Goal: Information Seeking & Learning: Learn about a topic

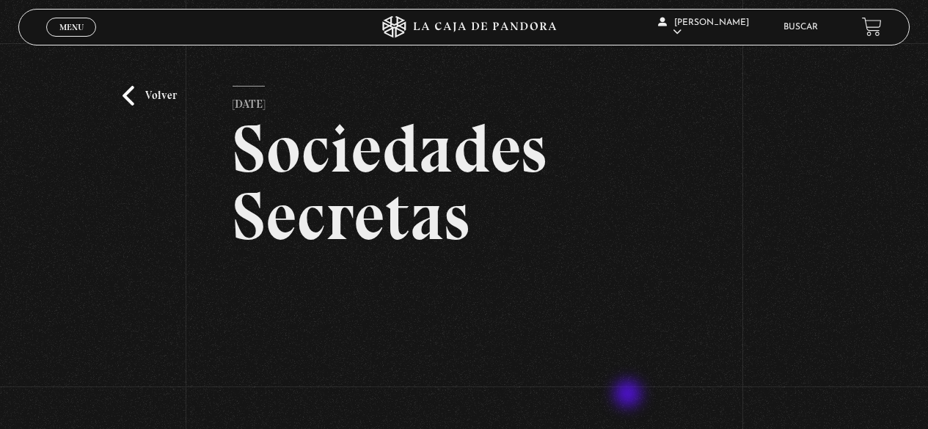
scroll to position [252, 0]
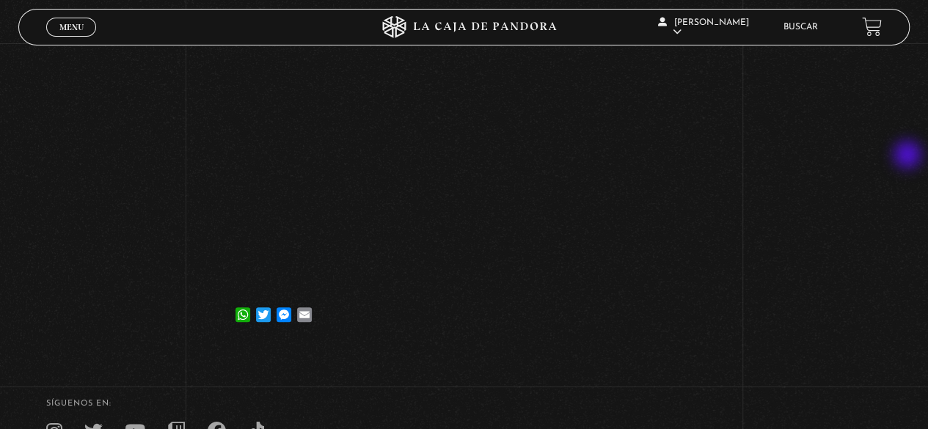
drag, startPoint x: 909, startPoint y: 156, endPoint x: 898, endPoint y: 156, distance: 11.0
click at [909, 156] on div "Volver 8 septiembre, 2022 Sociedades Secretas WhatsApp Twitter Messenger Email" at bounding box center [464, 71] width 928 height 558
drag, startPoint x: 875, startPoint y: 245, endPoint x: 835, endPoint y: 180, distance: 76.8
click at [875, 245] on div "Volver 8 septiembre, 2022 Sociedades Secretas WhatsApp Twitter Messenger Email" at bounding box center [464, 71] width 928 height 558
click at [787, 268] on div "Volver 8 septiembre, 2022 Sociedades Secretas WhatsApp Twitter Messenger Email" at bounding box center [464, 71] width 928 height 558
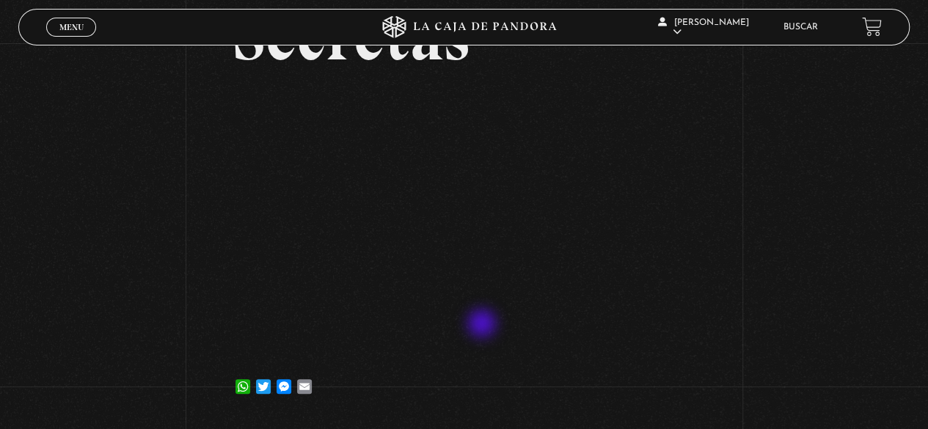
scroll to position [179, 0]
click at [73, 32] on span "Menu" at bounding box center [71, 27] width 24 height 9
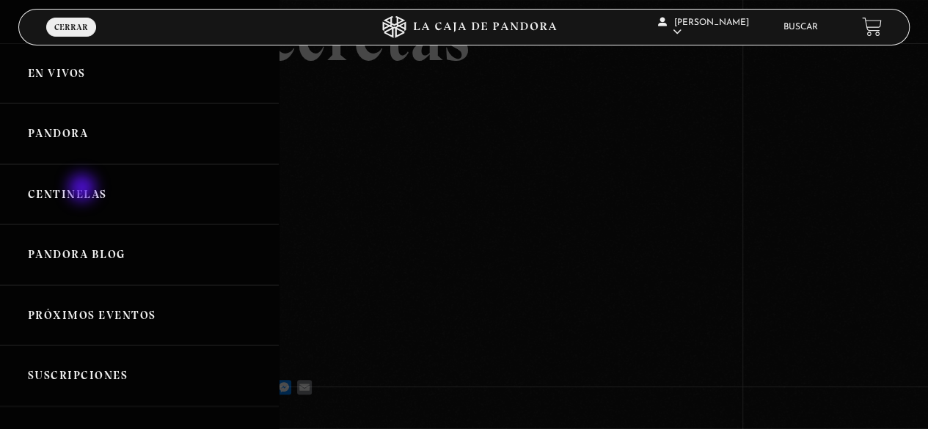
click at [84, 189] on link "Centinelas" at bounding box center [139, 194] width 279 height 61
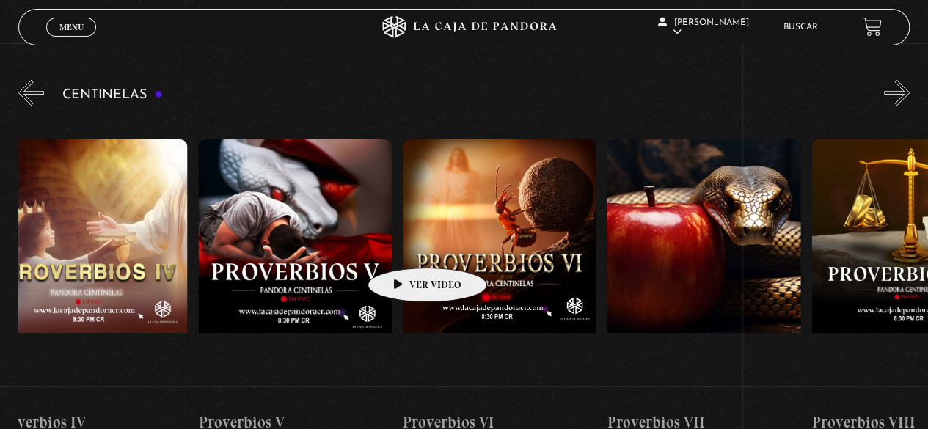
scroll to position [0, 1557]
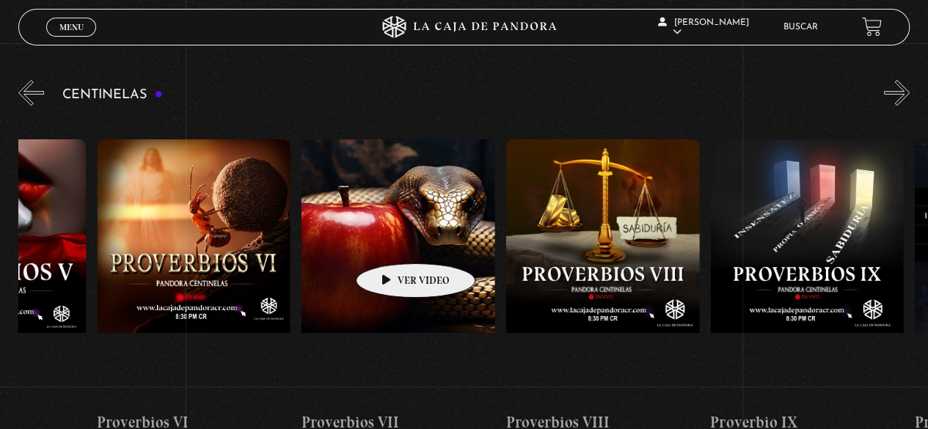
drag, startPoint x: 697, startPoint y: 255, endPoint x: 393, endPoint y: 241, distance: 304.8
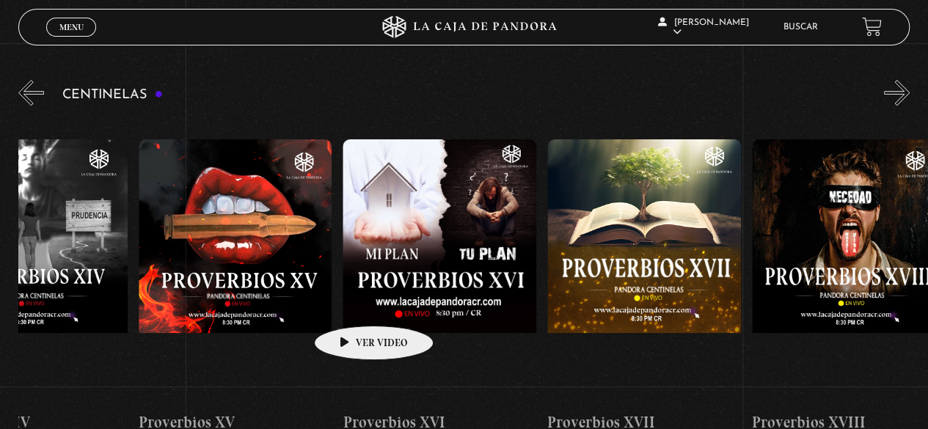
drag, startPoint x: 671, startPoint y: 252, endPoint x: 350, endPoint y: 304, distance: 325.6
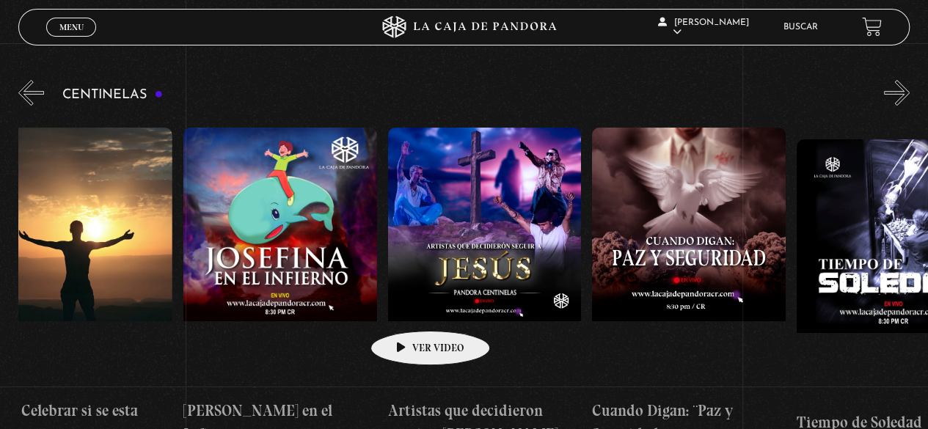
scroll to position [0, 4993]
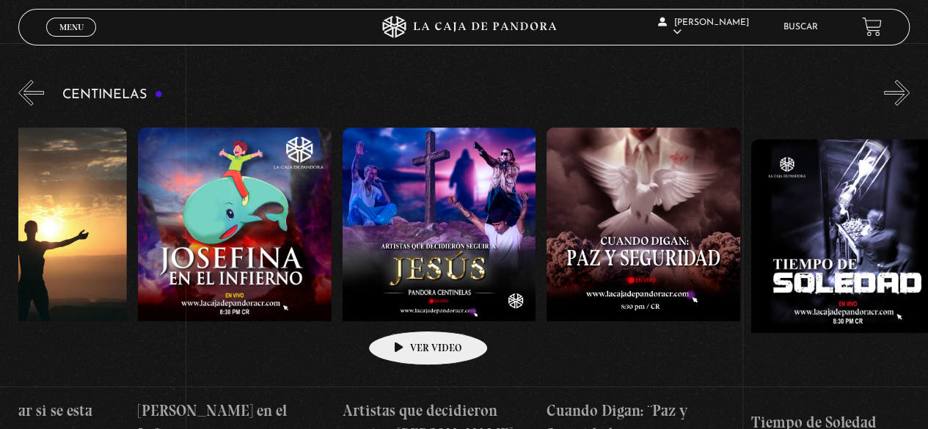
drag, startPoint x: 696, startPoint y: 284, endPoint x: 405, endPoint y: 309, distance: 291.7
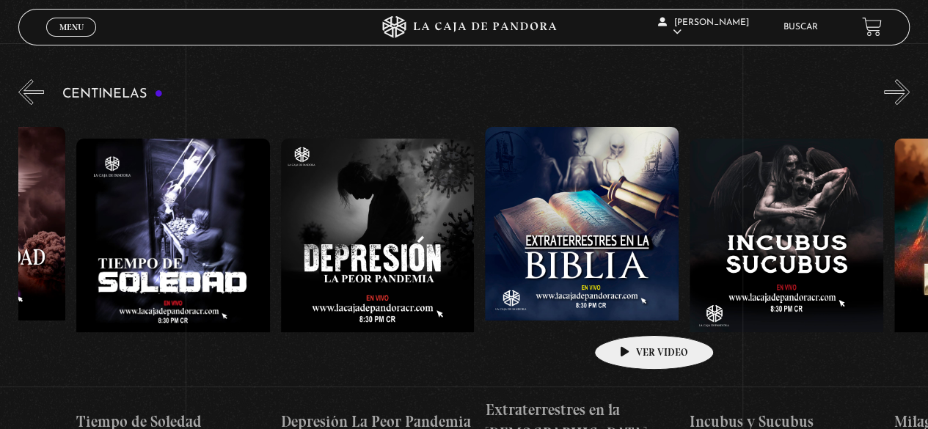
scroll to position [0, 5653]
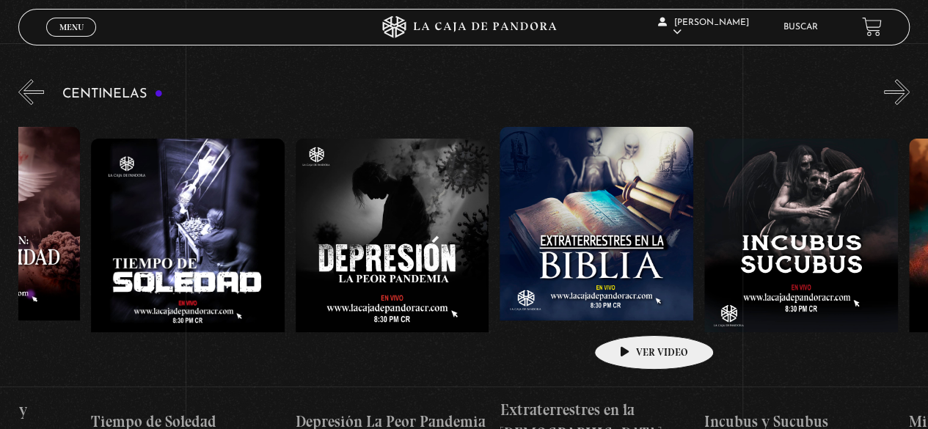
drag, startPoint x: 754, startPoint y: 310, endPoint x: 631, endPoint y: 313, distance: 123.3
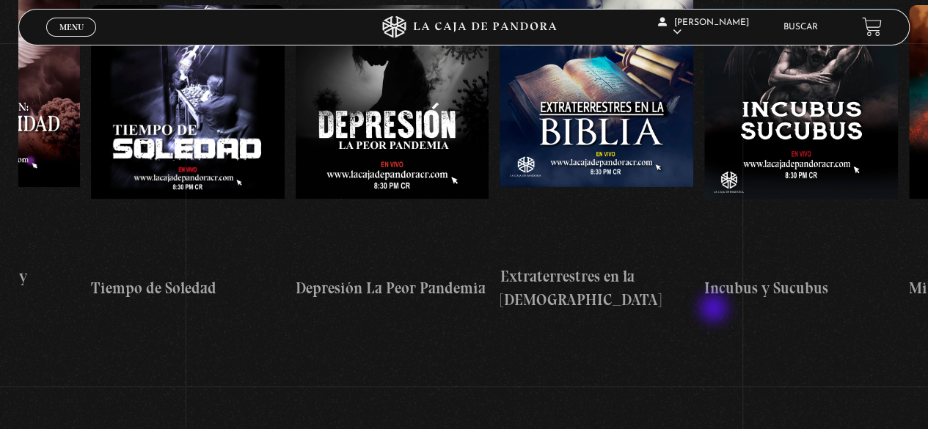
scroll to position [281, 0]
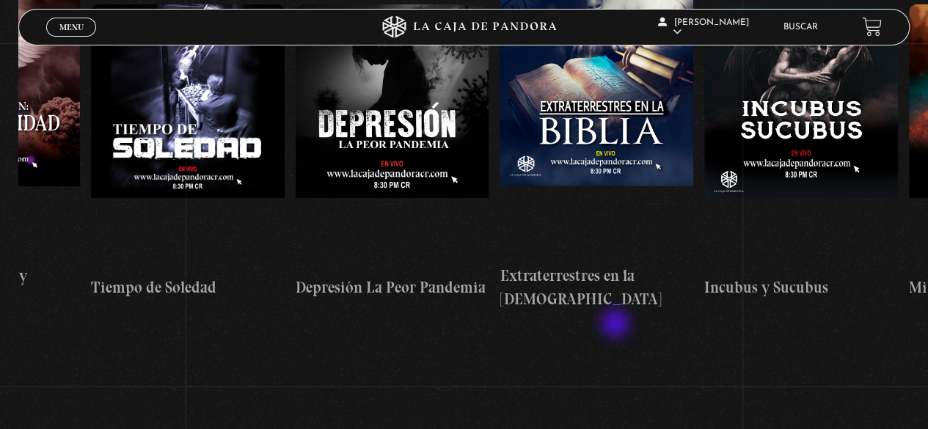
drag, startPoint x: 791, startPoint y: 297, endPoint x: 558, endPoint y: 319, distance: 234.4
click at [558, 319] on section "Centinelas Centinelas 2025 «" at bounding box center [464, 169] width 928 height 454
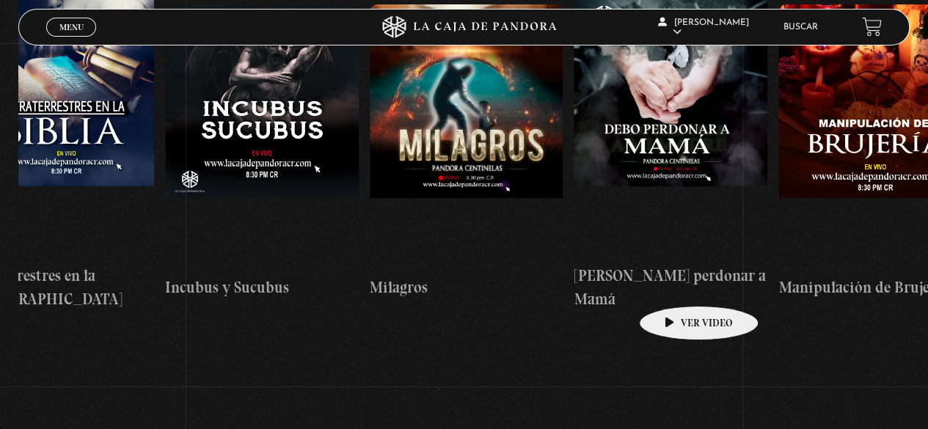
scroll to position [0, 6391]
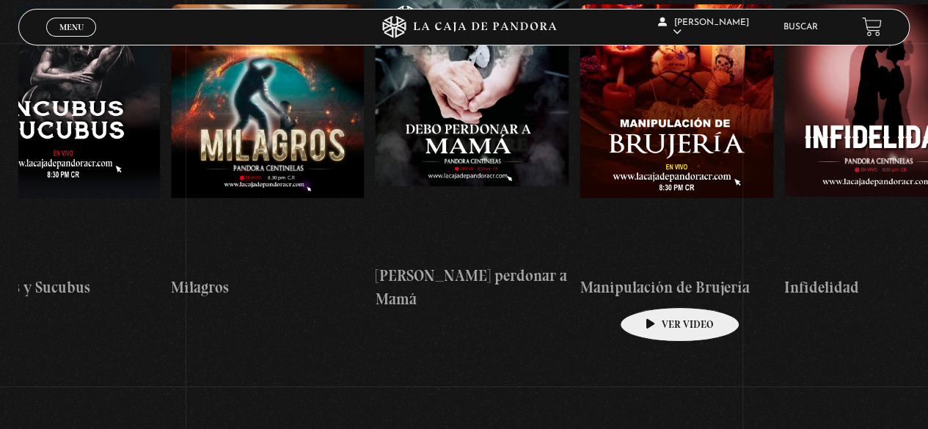
drag, startPoint x: 804, startPoint y: 205, endPoint x: 657, endPoint y: 285, distance: 167.5
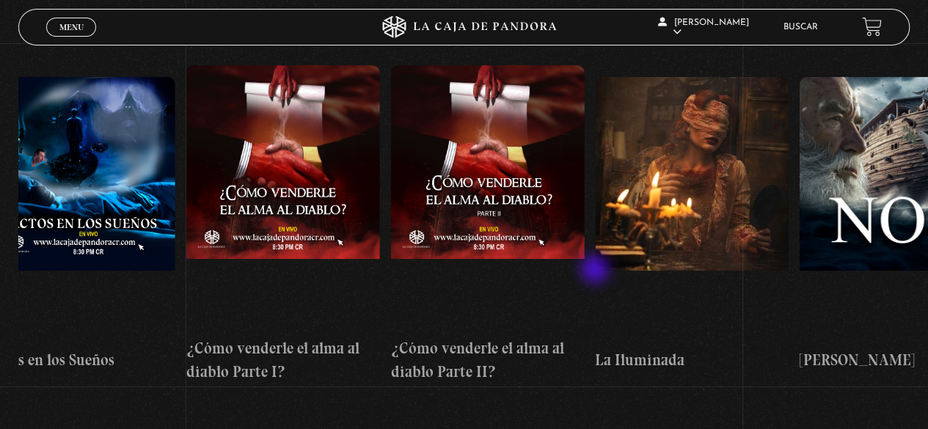
scroll to position [0, 7422]
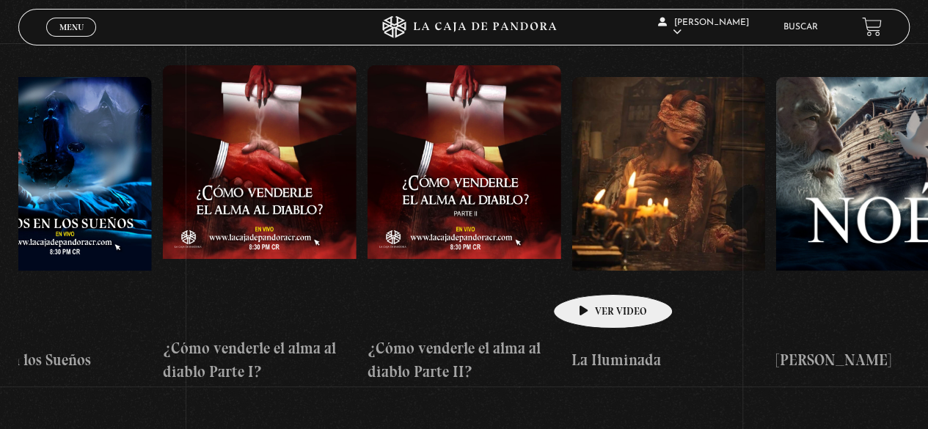
drag, startPoint x: 787, startPoint y: 237, endPoint x: 590, endPoint y: 272, distance: 199.8
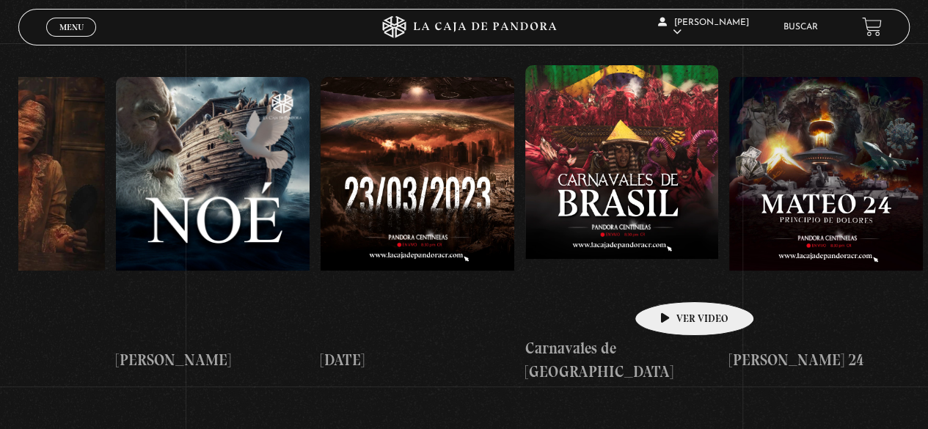
scroll to position [0, 8089]
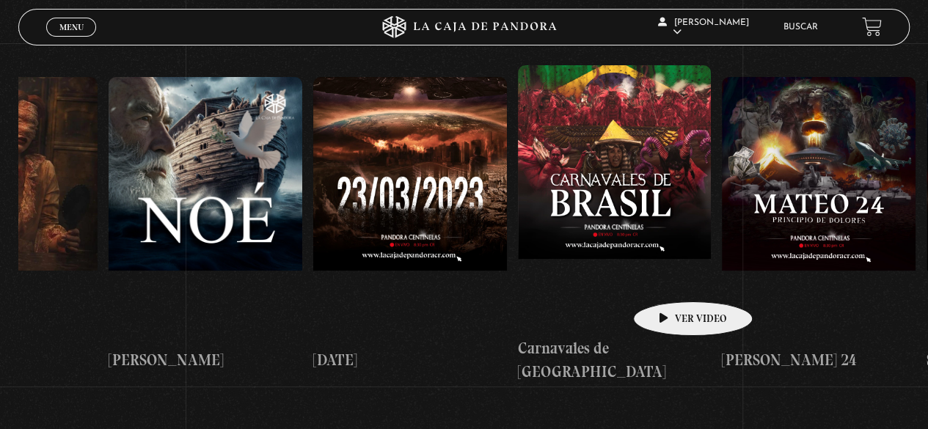
drag, startPoint x: 802, startPoint y: 266, endPoint x: 670, endPoint y: 280, distance: 132.7
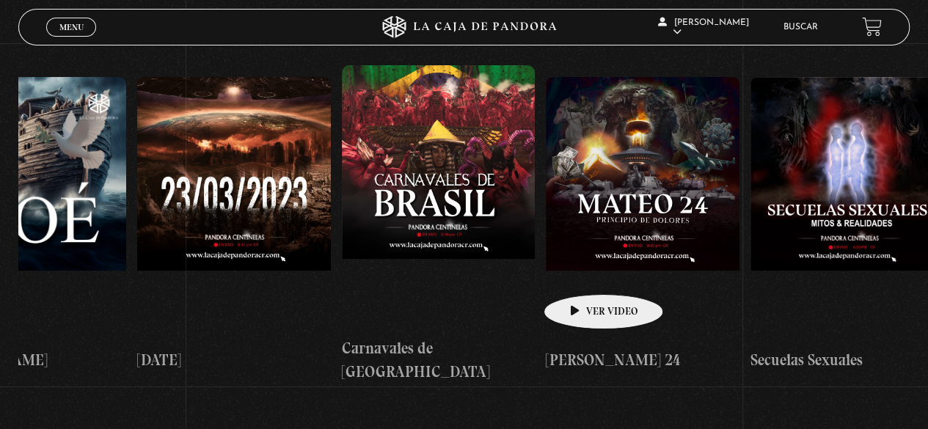
scroll to position [0, 8270]
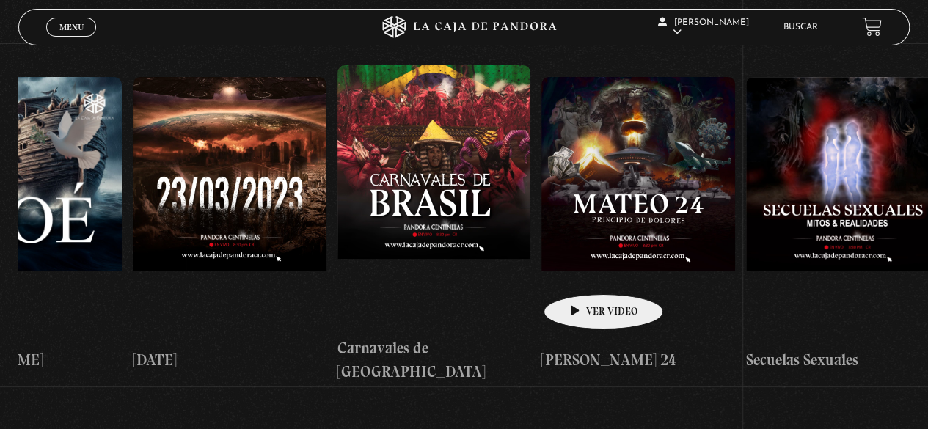
drag, startPoint x: 616, startPoint y: 266, endPoint x: 580, endPoint y: 272, distance: 35.7
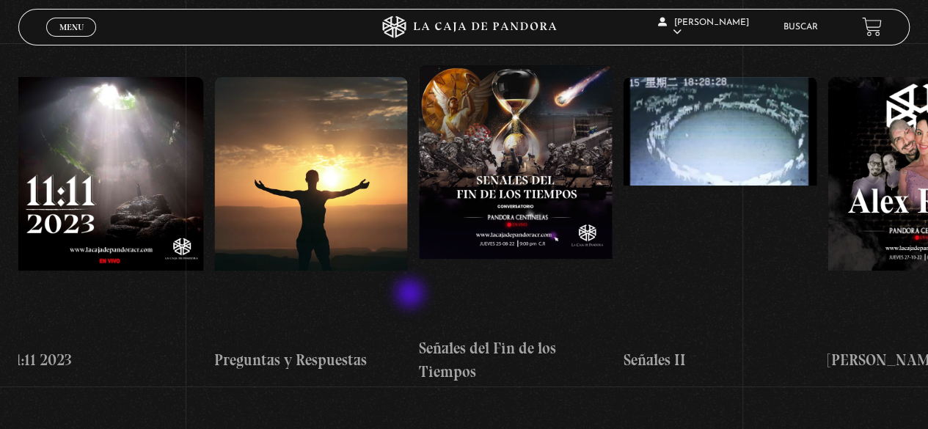
scroll to position [0, 9628]
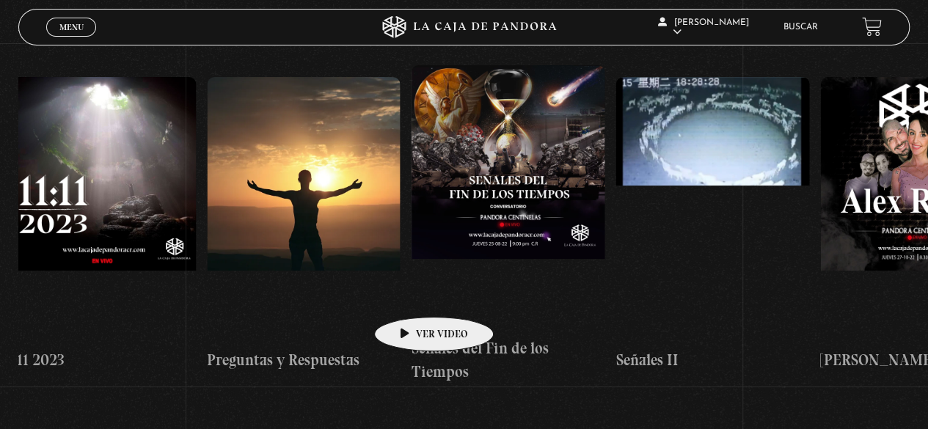
drag, startPoint x: 677, startPoint y: 277, endPoint x: 411, endPoint y: 295, distance: 266.3
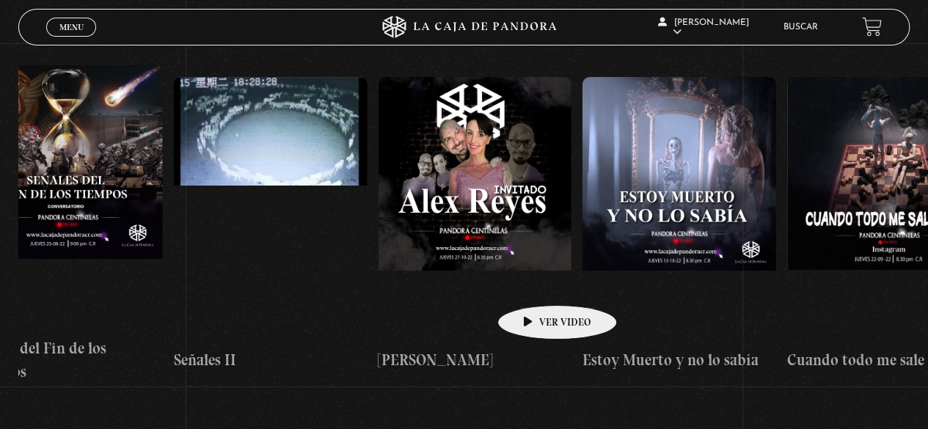
scroll to position [0, 10074]
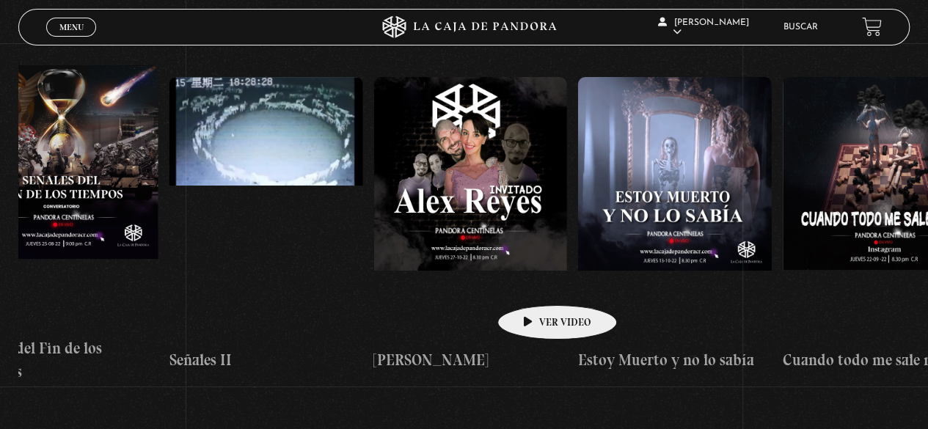
drag, startPoint x: 619, startPoint y: 271, endPoint x: 534, endPoint y: 283, distance: 85.3
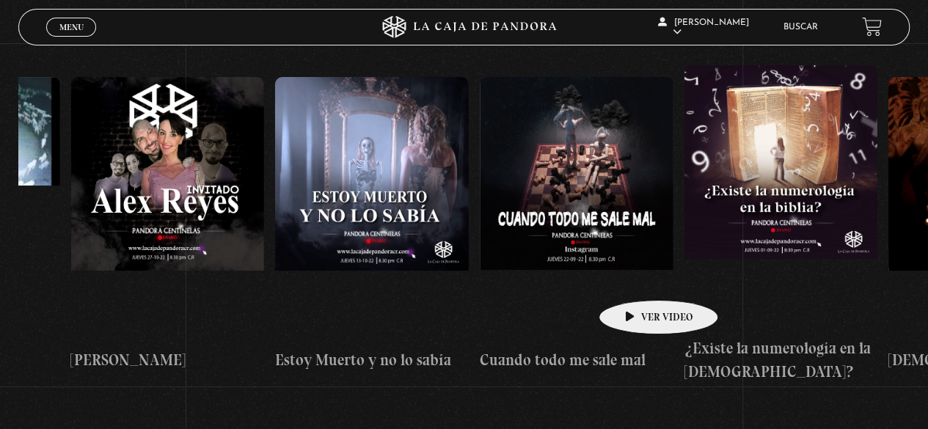
drag, startPoint x: 680, startPoint y: 277, endPoint x: 634, endPoint y: 283, distance: 45.8
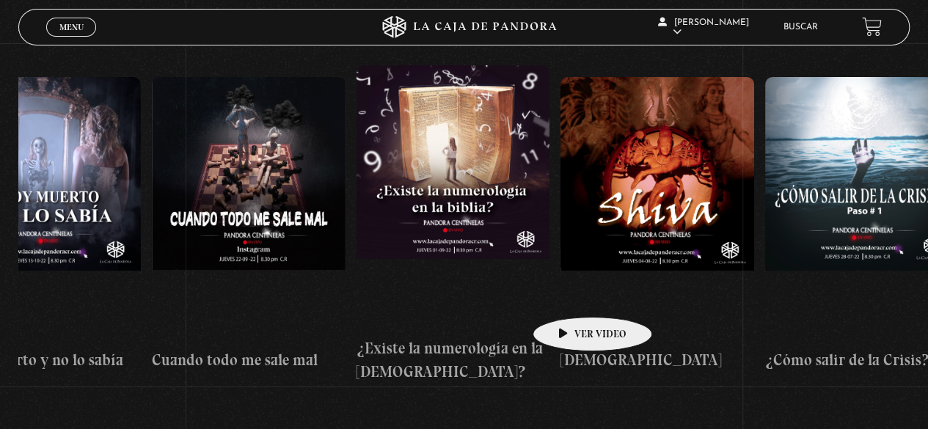
scroll to position [0, 10713]
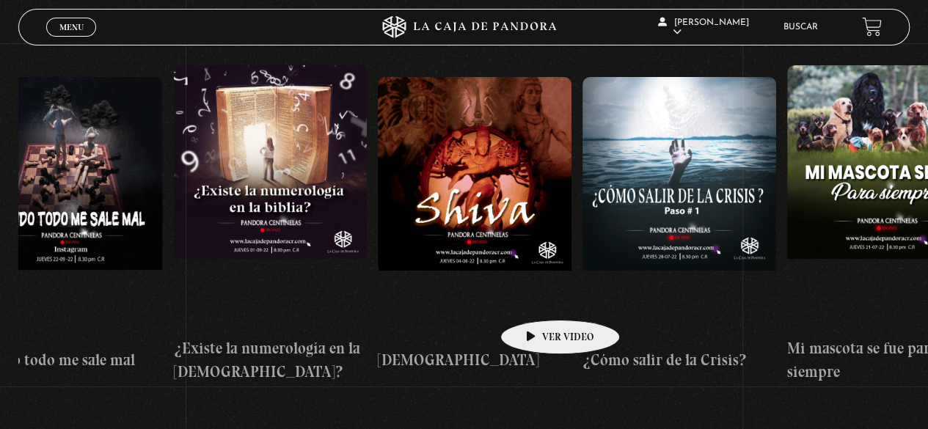
drag, startPoint x: 633, startPoint y: 277, endPoint x: 534, endPoint y: 298, distance: 100.6
click at [534, 298] on div "Centinelas 2025 Como manejar las malas noticias? Por qué Dios no me escucha Rel…" at bounding box center [787, 224] width 23312 height 341
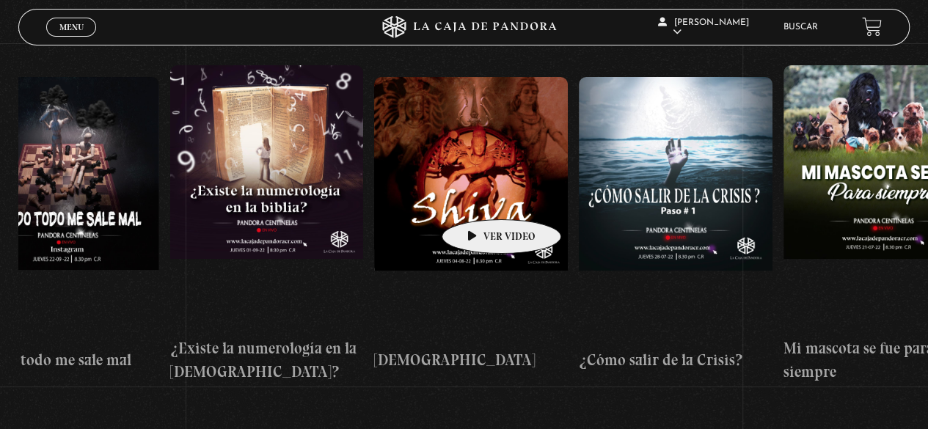
click at [478, 197] on figure at bounding box center [471, 209] width 194 height 264
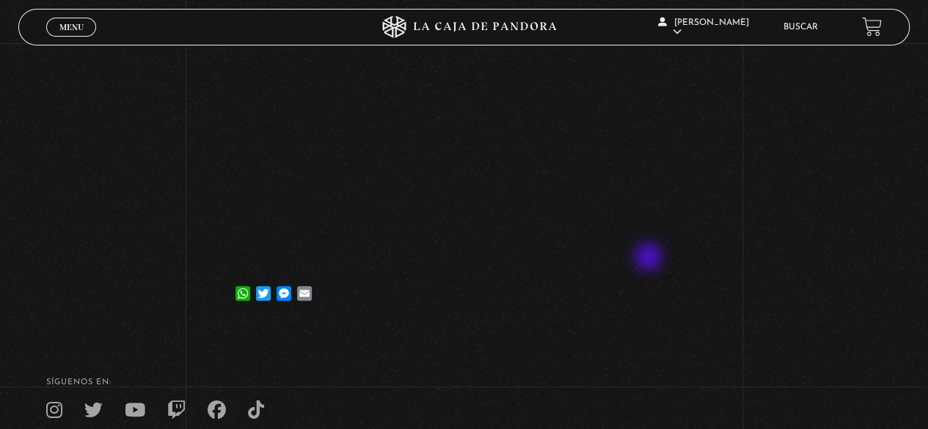
scroll to position [60, 0]
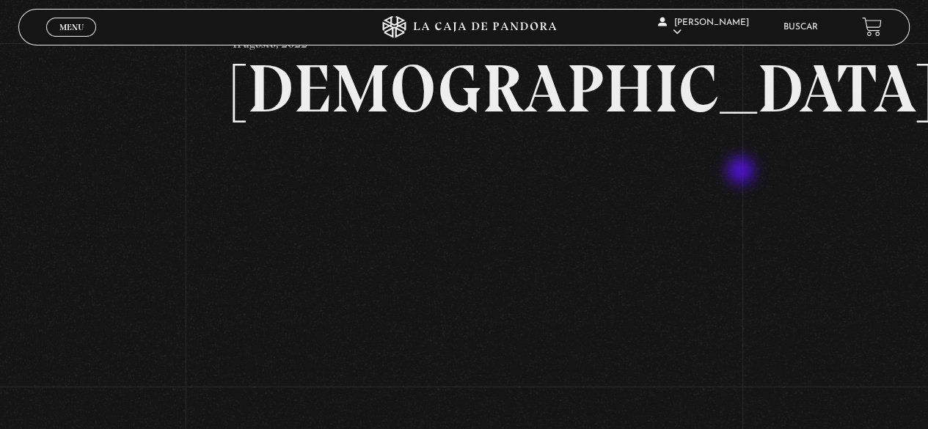
click at [744, 171] on div "Volver 11 agosto, 2022 Shiva WhatsApp Twitter Messenger Email" at bounding box center [464, 228] width 928 height 490
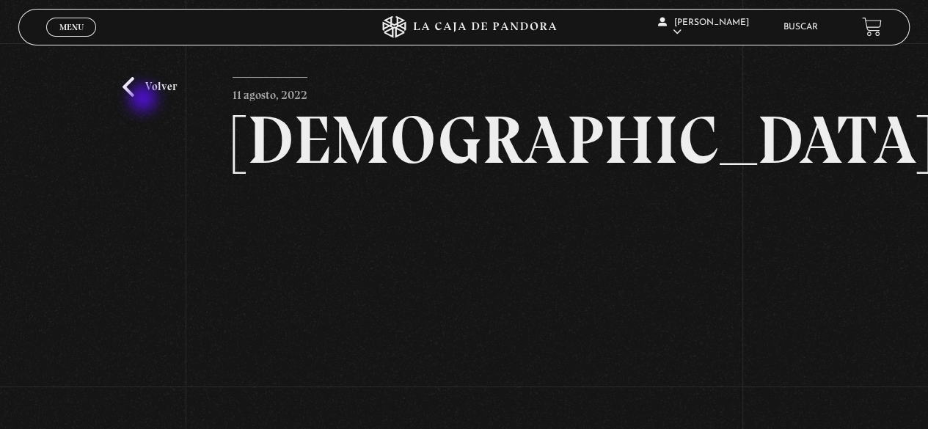
scroll to position [0, 0]
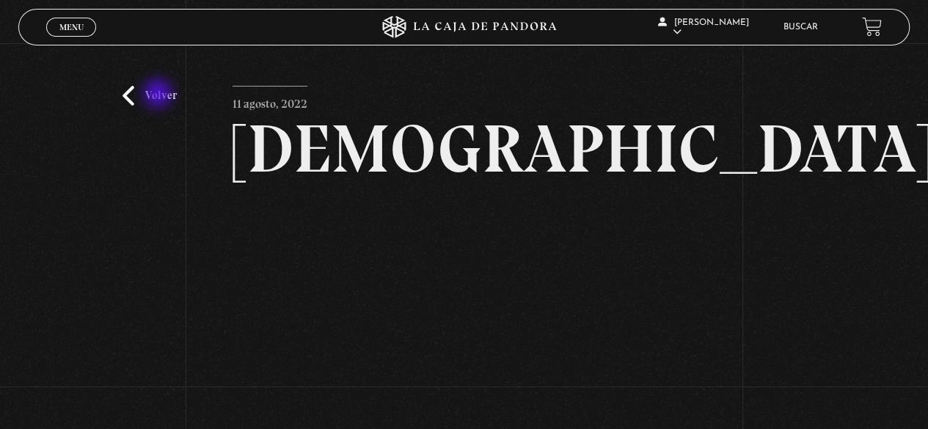
click at [159, 95] on link "Volver" at bounding box center [150, 96] width 54 height 20
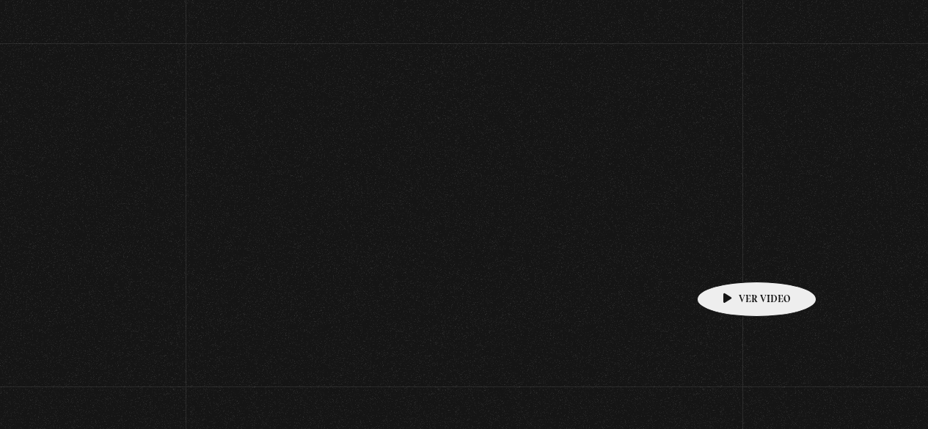
scroll to position [208, 0]
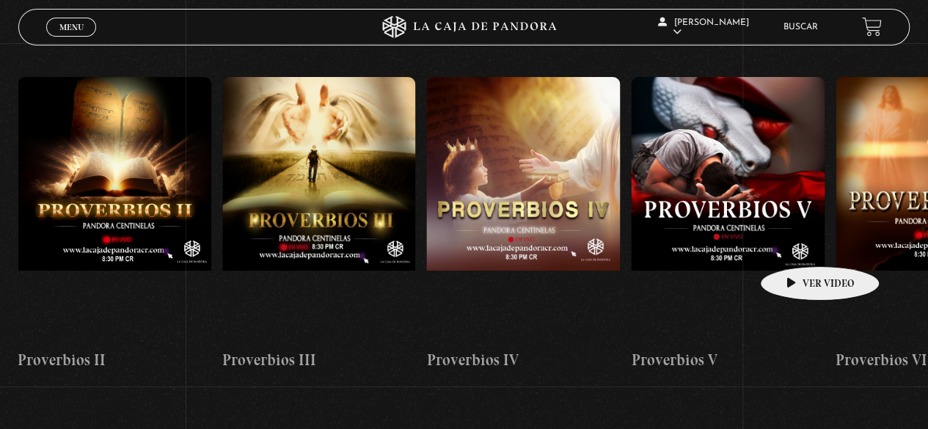
drag, startPoint x: 797, startPoint y: 244, endPoint x: 379, endPoint y: 224, distance: 418.0
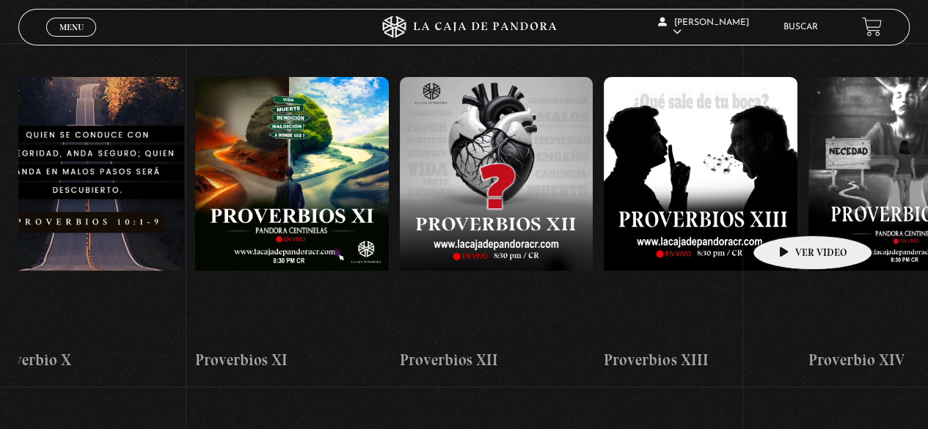
drag, startPoint x: 790, startPoint y: 214, endPoint x: 79, endPoint y: 221, distance: 710.4
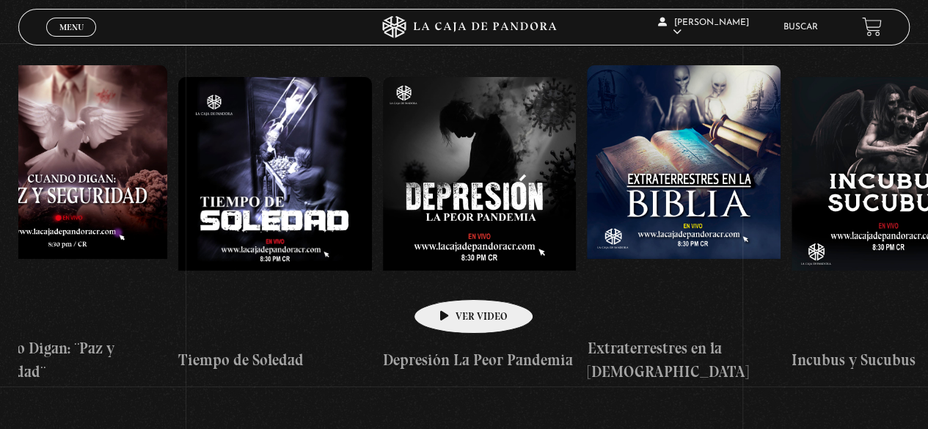
drag, startPoint x: 660, startPoint y: 250, endPoint x: 27, endPoint y: 274, distance: 633.0
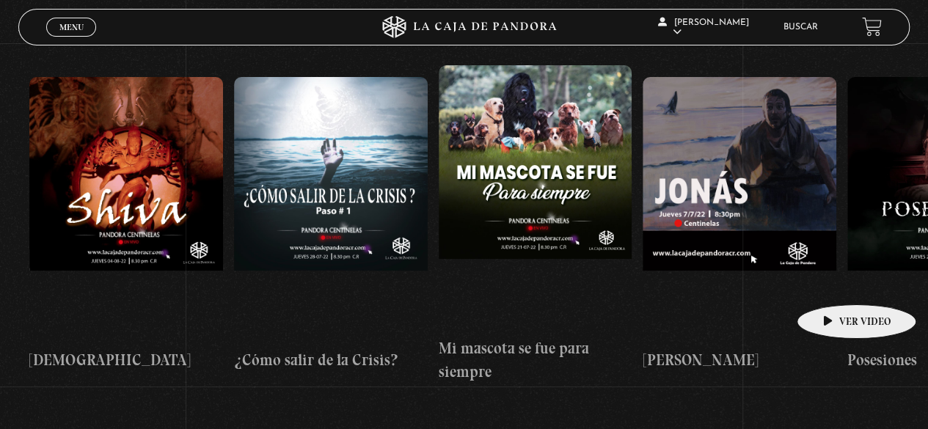
drag, startPoint x: 851, startPoint y: 280, endPoint x: 282, endPoint y: 297, distance: 569.7
click at [283, 298] on div "Centinelas 2025 Como manejar las malas noticias? Por qué Dios no me escucha Rel…" at bounding box center [438, 224] width 23312 height 341
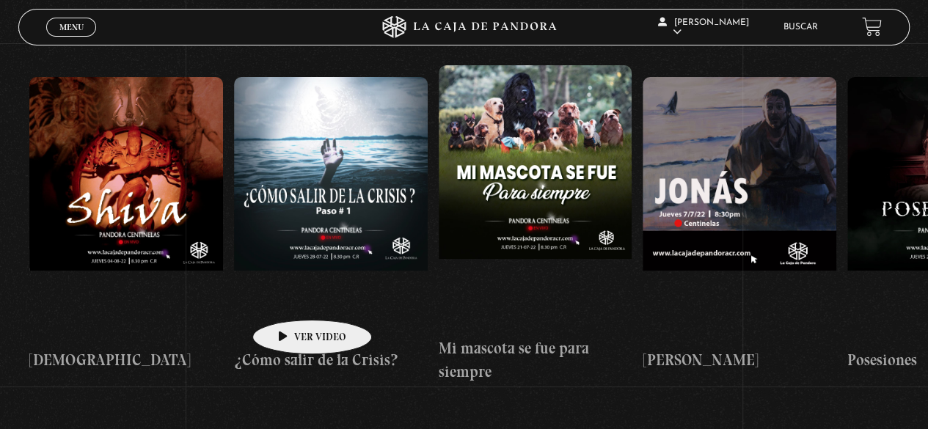
scroll to position [0, 11552]
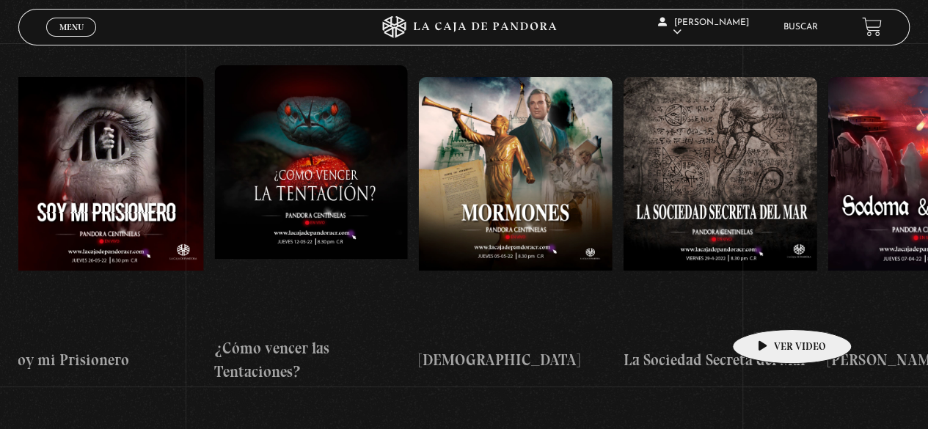
drag, startPoint x: 852, startPoint y: 292, endPoint x: 44, endPoint y: 299, distance: 807.9
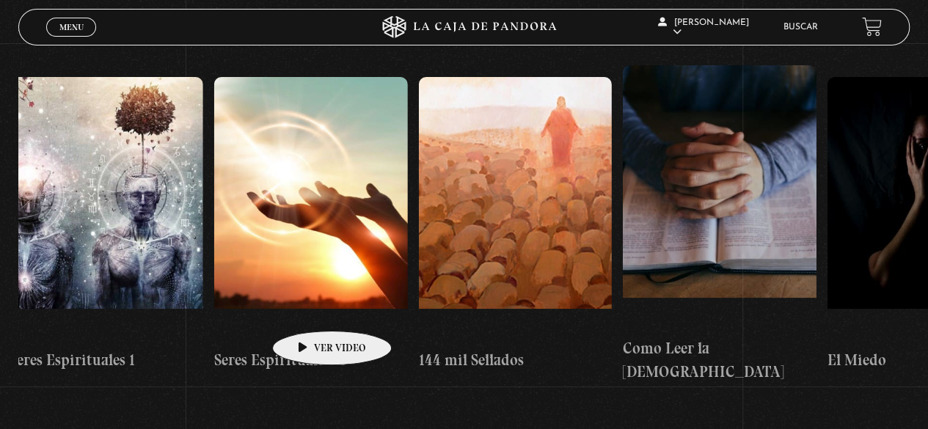
drag, startPoint x: 627, startPoint y: 306, endPoint x: 202, endPoint y: 304, distance: 424.9
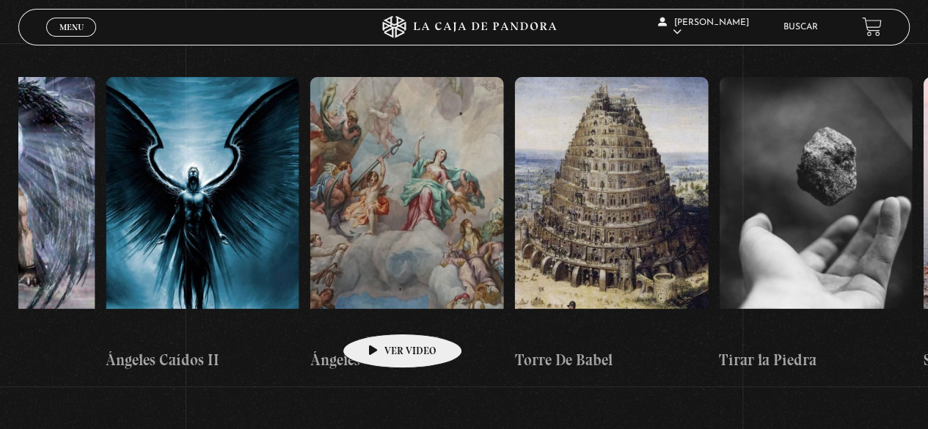
scroll to position [0, 20979]
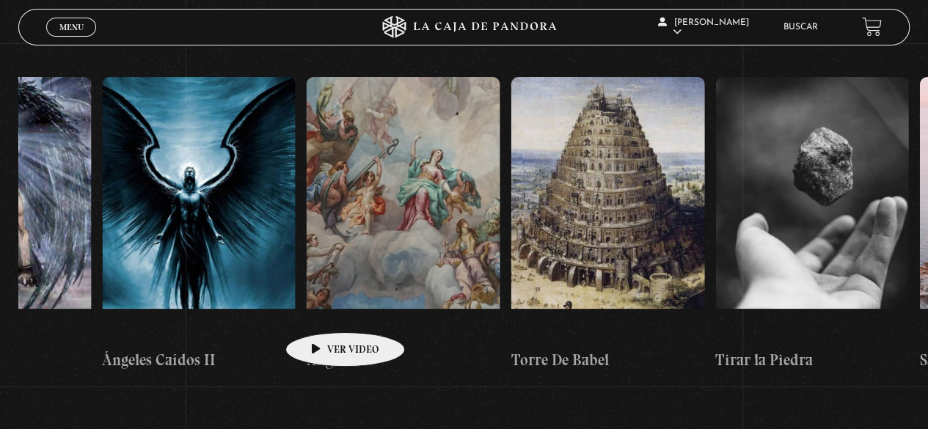
drag, startPoint x: 793, startPoint y: 283, endPoint x: 322, endPoint y: 310, distance: 471.2
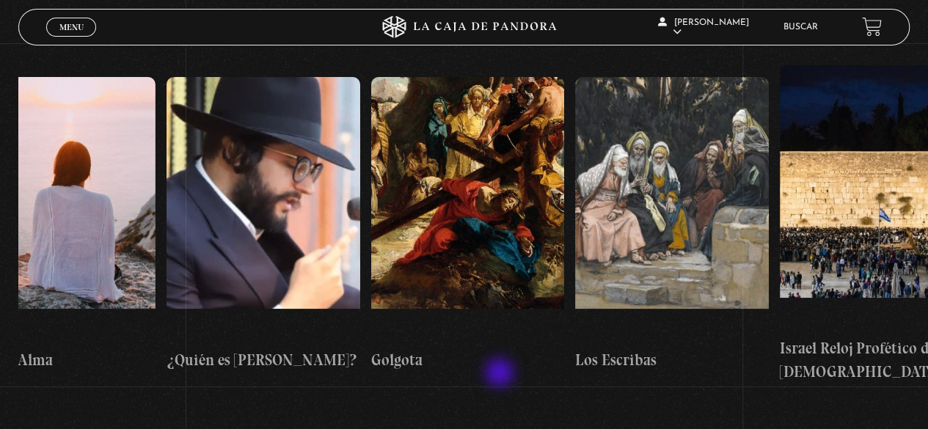
scroll to position [0, 22069]
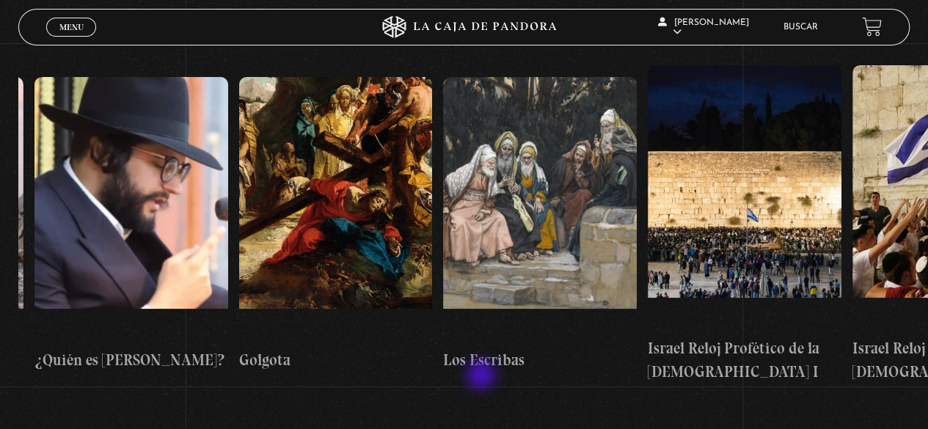
drag, startPoint x: 763, startPoint y: 362, endPoint x: 474, endPoint y: 377, distance: 289.5
click at [474, 377] on section "Centinelas Centinelas 2025 «" at bounding box center [464, 242] width 928 height 454
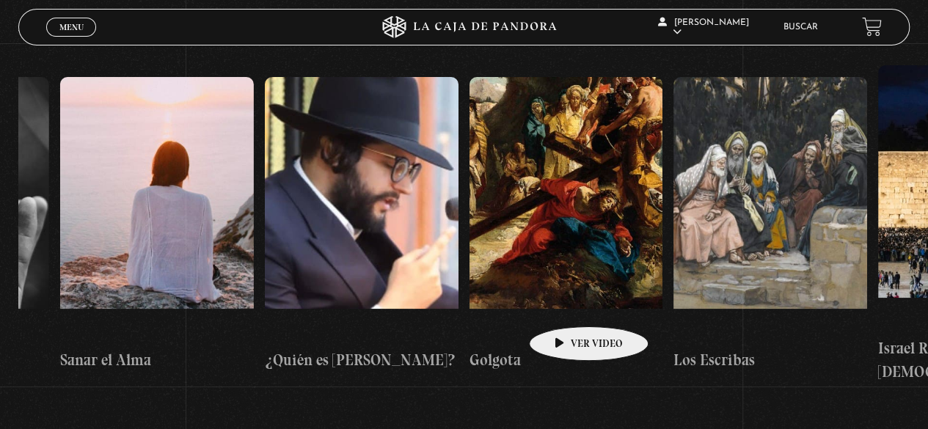
scroll to position [0, 21363]
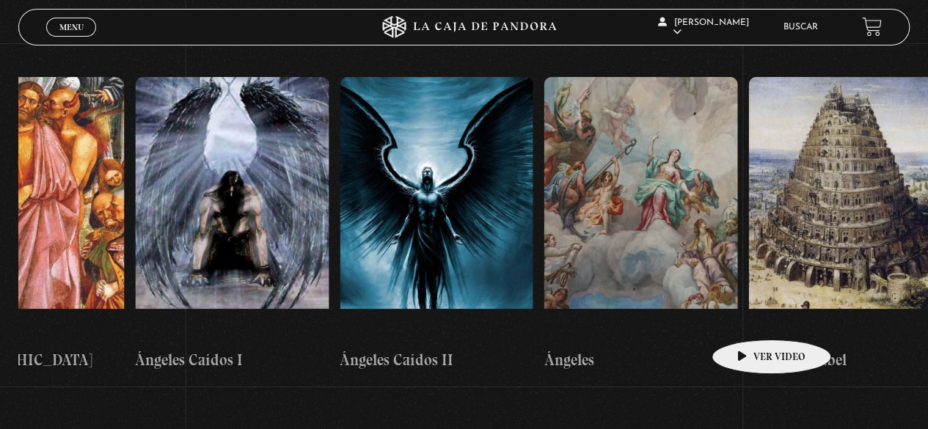
drag, startPoint x: 481, startPoint y: 304, endPoint x: 750, endPoint y: 318, distance: 269.7
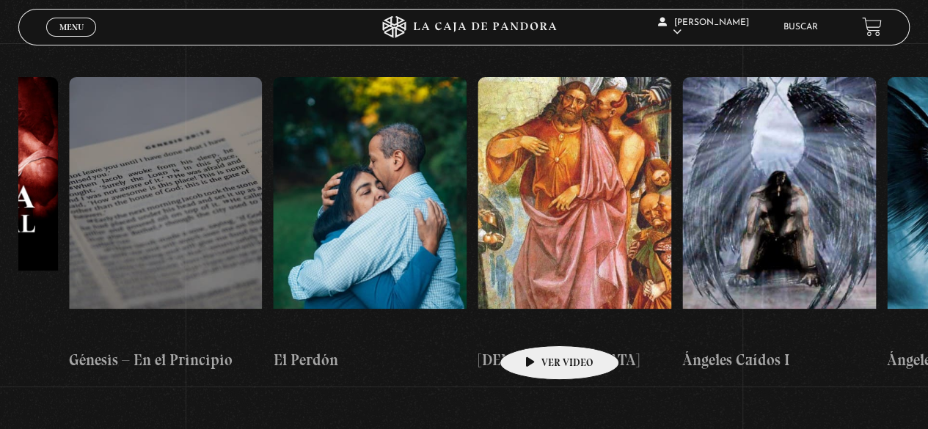
scroll to position [0, 20173]
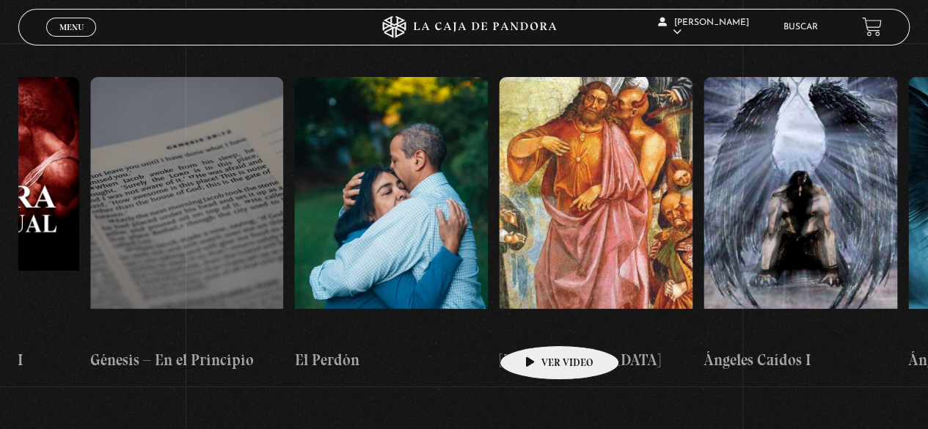
drag, startPoint x: 426, startPoint y: 322, endPoint x: 539, endPoint y: 324, distance: 113.7
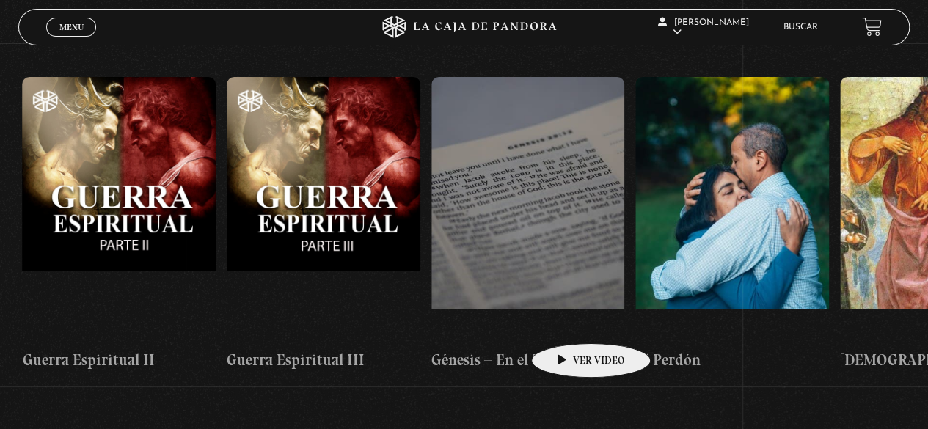
scroll to position [0, 19819]
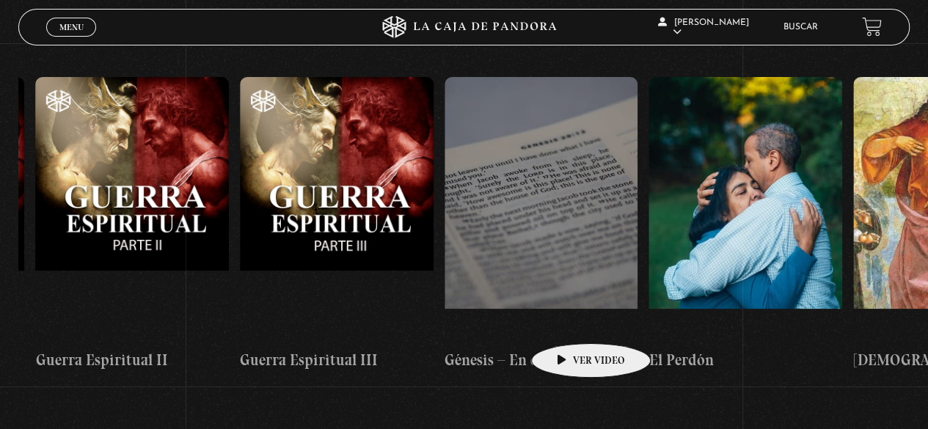
drag, startPoint x: 495, startPoint y: 313, endPoint x: 568, endPoint y: 321, distance: 73.1
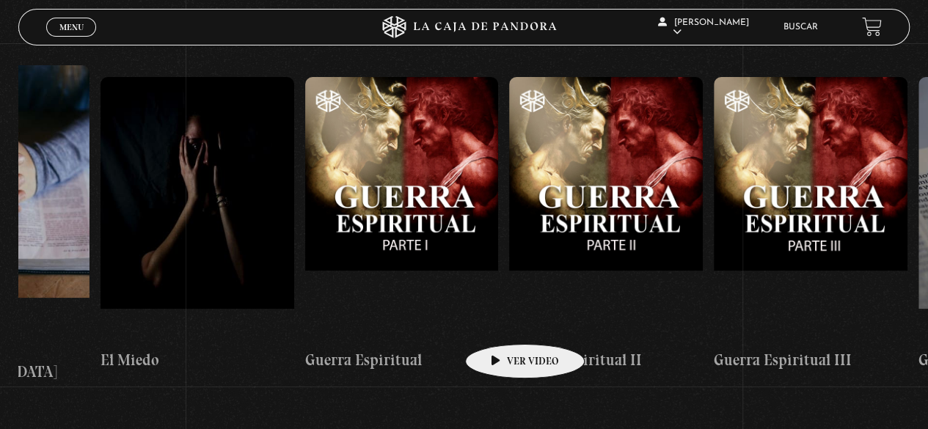
scroll to position [0, 19330]
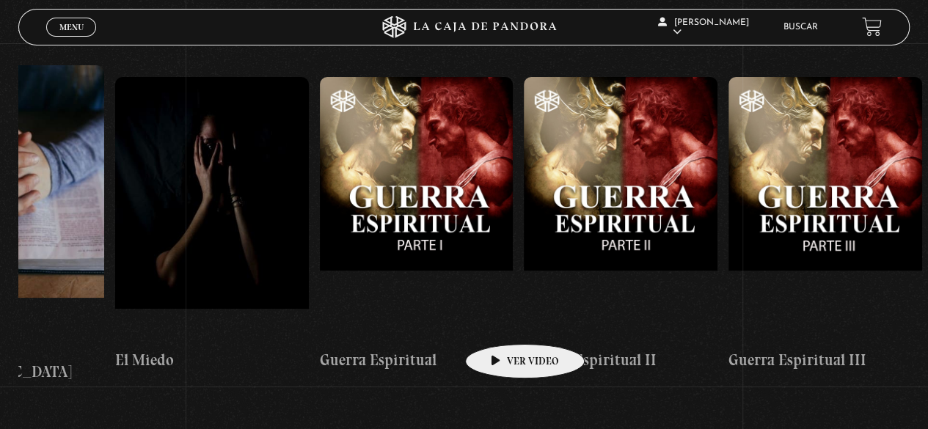
drag, startPoint x: 404, startPoint y: 319, endPoint x: 502, endPoint y: 322, distance: 98.4
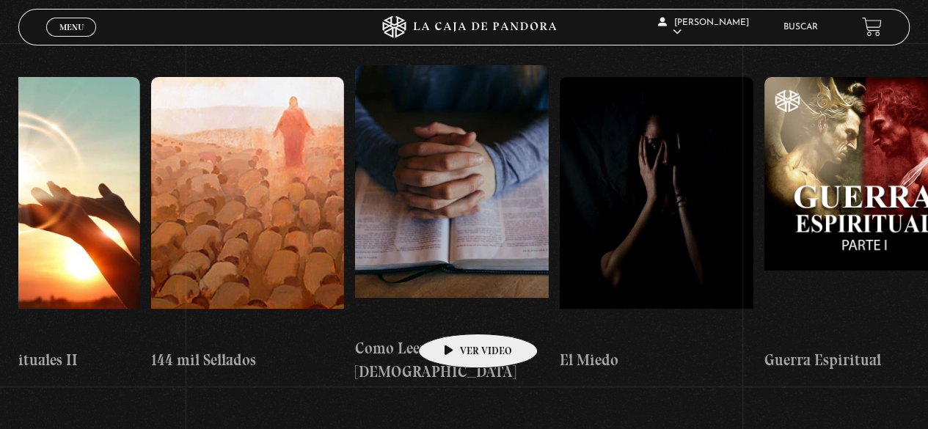
scroll to position [0, 18875]
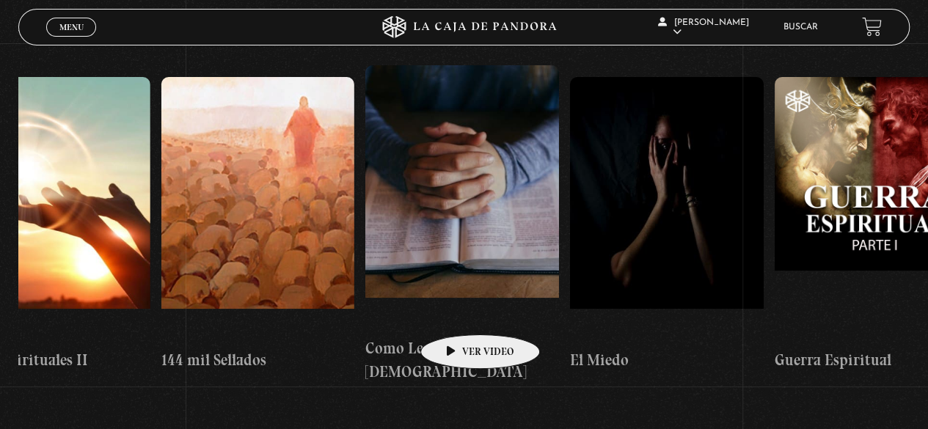
drag, startPoint x: 365, startPoint y: 307, endPoint x: 434, endPoint y: 328, distance: 71.3
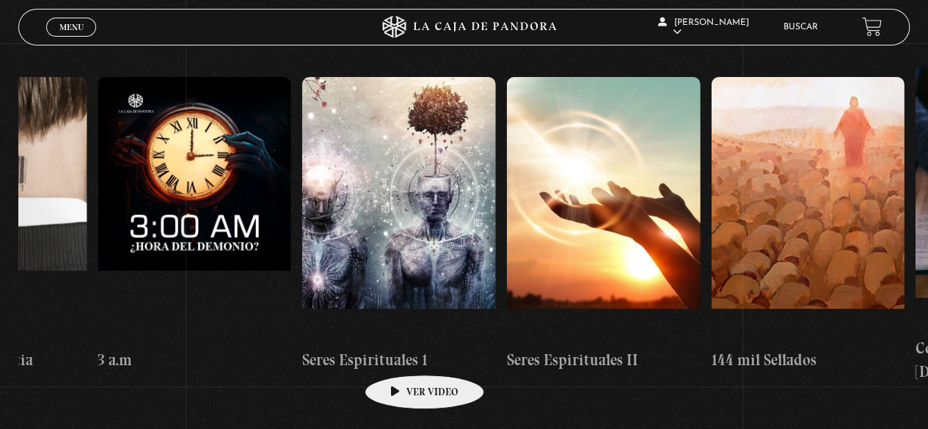
scroll to position [0, 18321]
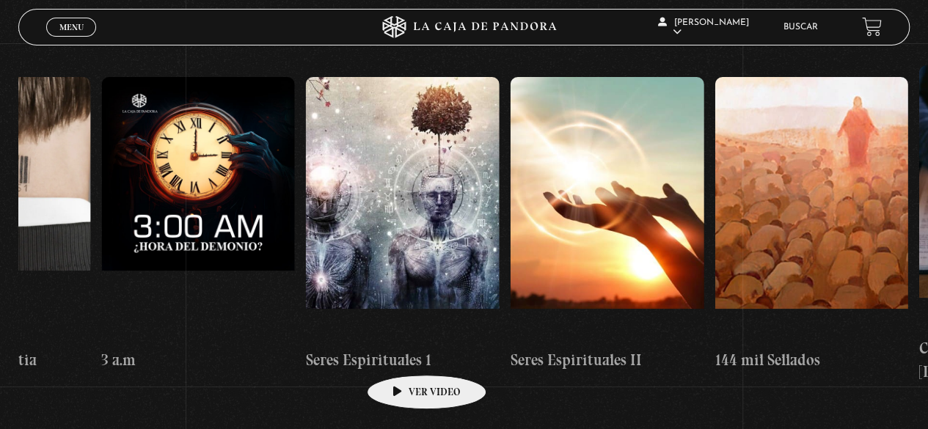
drag, startPoint x: 292, startPoint y: 359, endPoint x: 404, endPoint y: 353, distance: 111.7
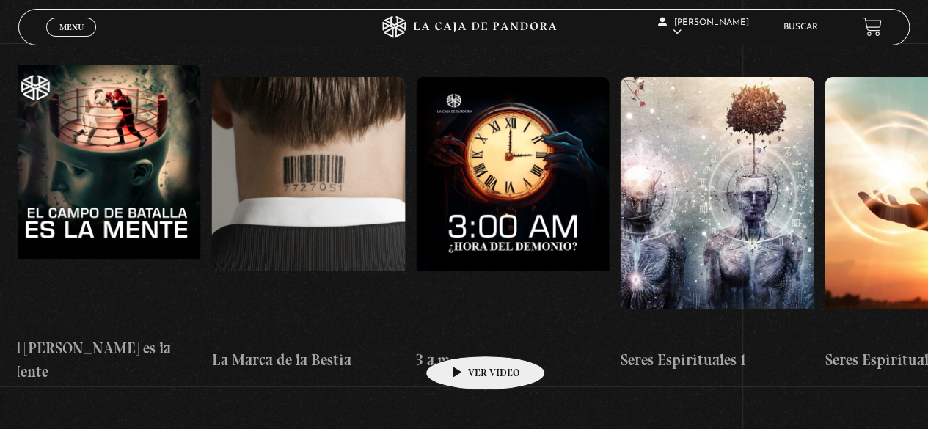
scroll to position [0, 18000]
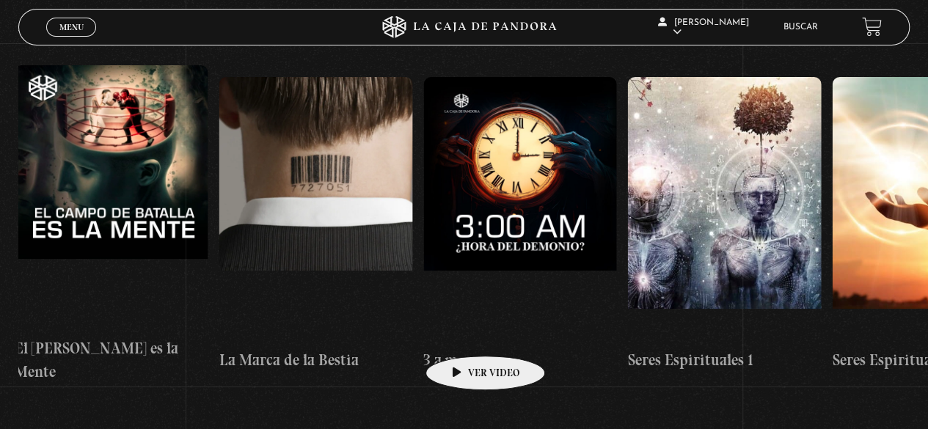
drag, startPoint x: 401, startPoint y: 331, endPoint x: 462, endPoint y: 334, distance: 61.7
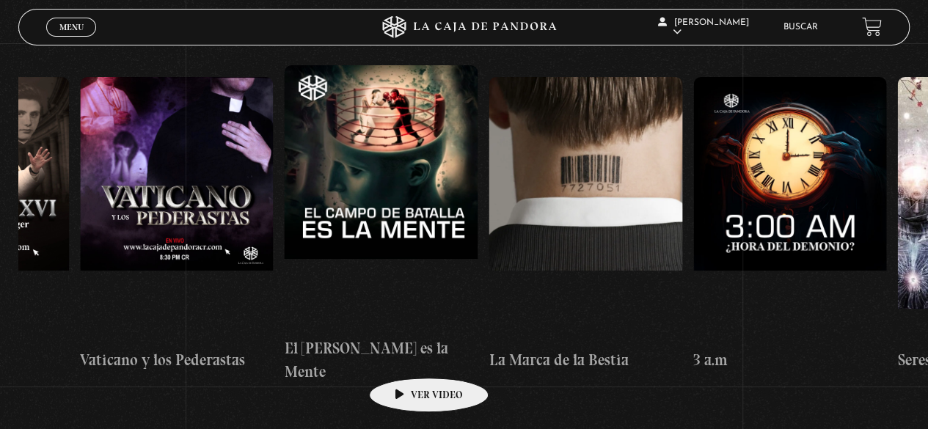
scroll to position [0, 17726]
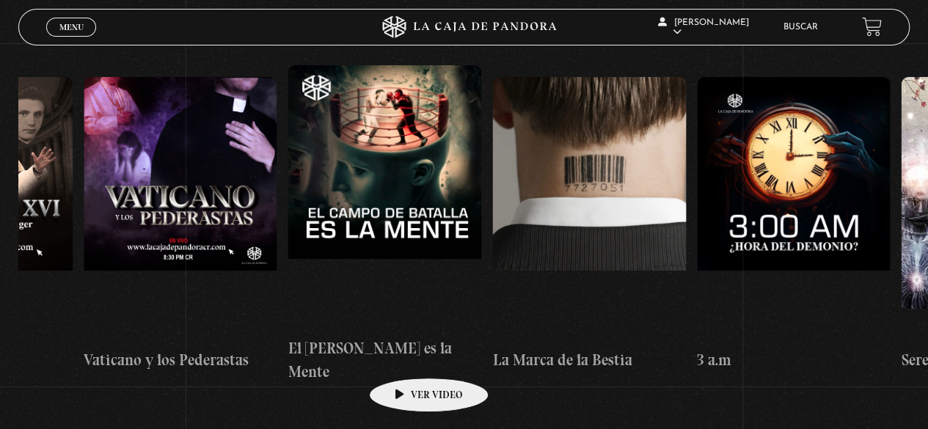
drag, startPoint x: 350, startPoint y: 356, endPoint x: 406, endPoint y: 356, distance: 55.8
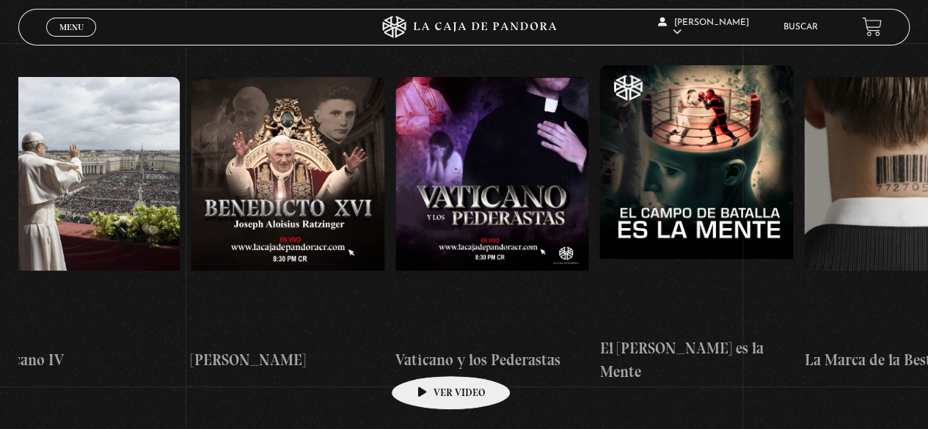
drag, startPoint x: 365, startPoint y: 357, endPoint x: 429, endPoint y: 354, distance: 63.9
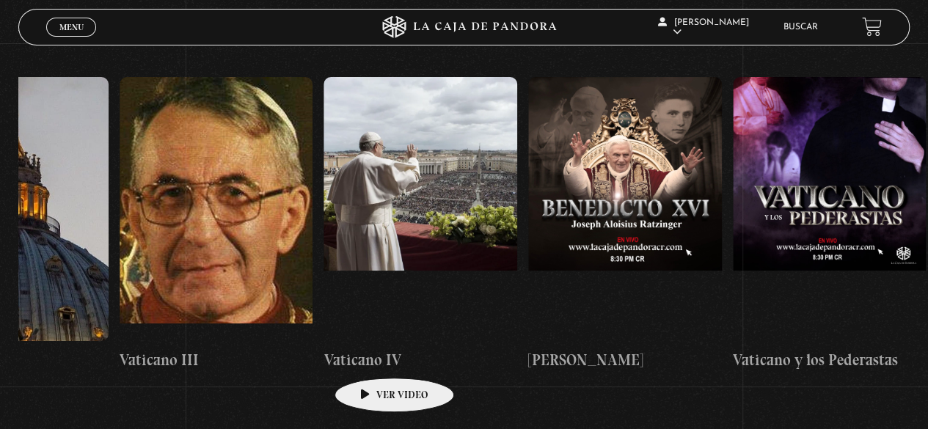
drag, startPoint x: 304, startPoint y: 354, endPoint x: 371, endPoint y: 356, distance: 67.5
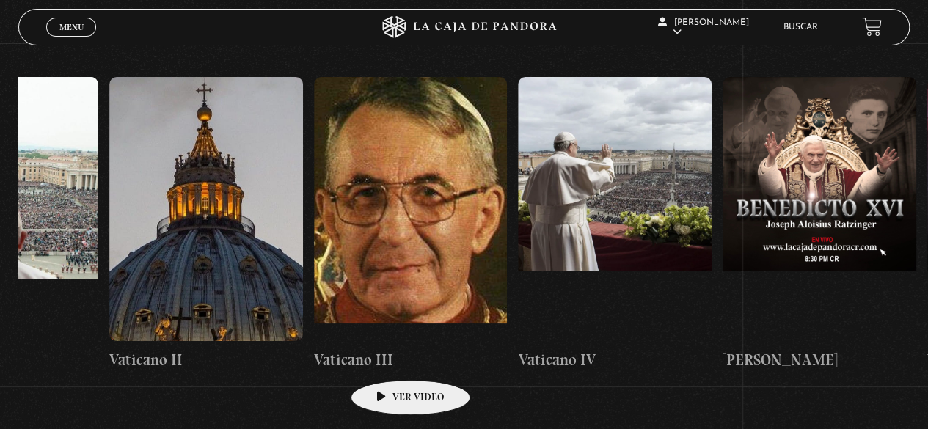
drag, startPoint x: 355, startPoint y: 362, endPoint x: 395, endPoint y: 358, distance: 39.8
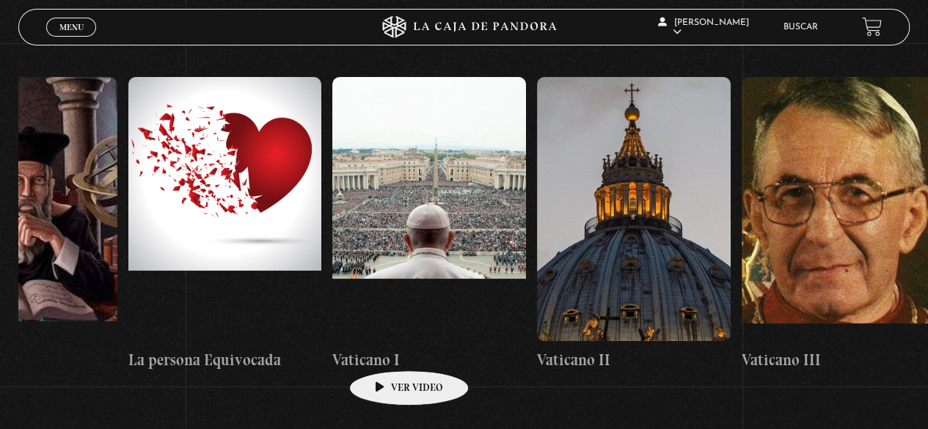
drag, startPoint x: 305, startPoint y: 349, endPoint x: 392, endPoint y: 349, distance: 86.6
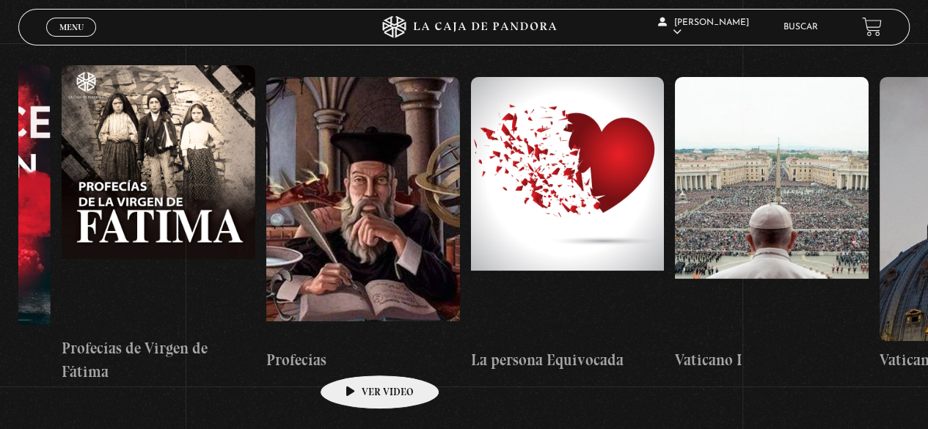
scroll to position [0, 16108]
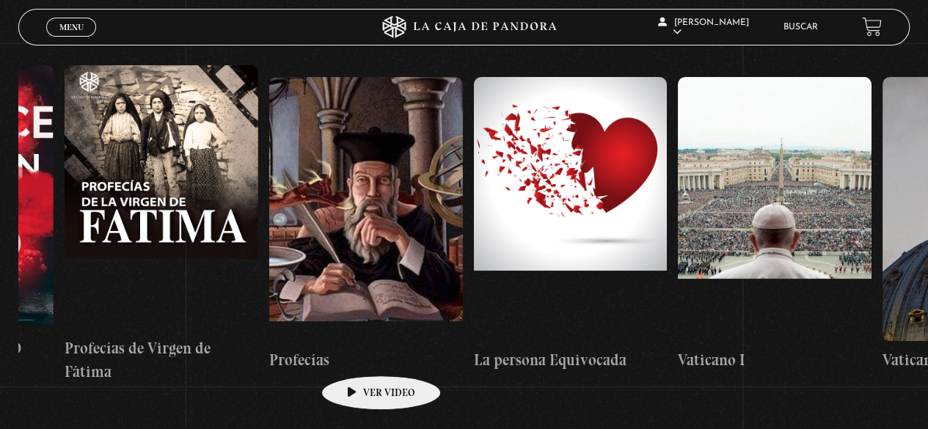
drag, startPoint x: 289, startPoint y: 355, endPoint x: 358, endPoint y: 354, distance: 69.0
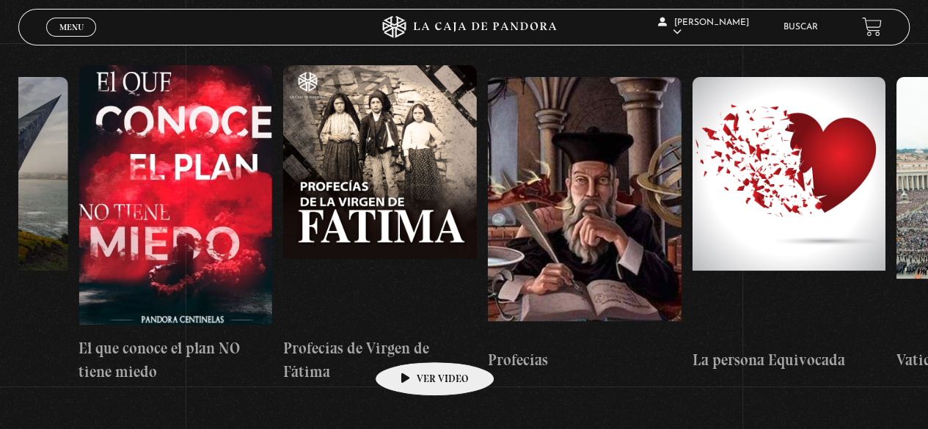
scroll to position [0, 15855]
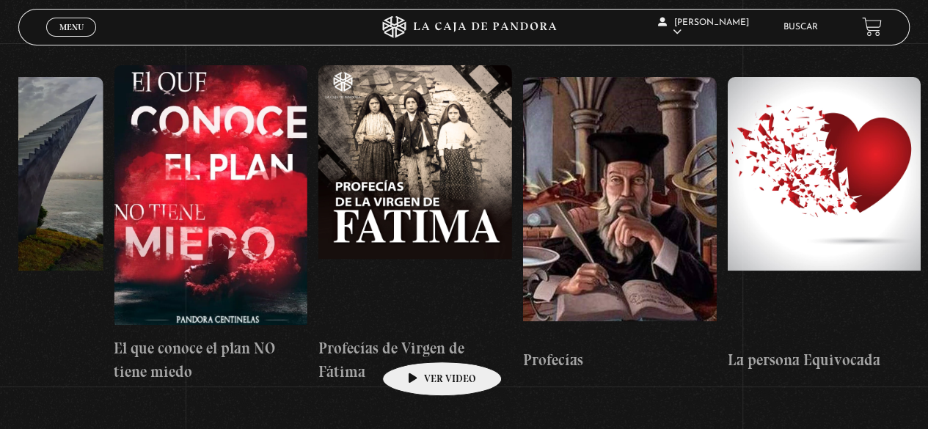
drag, startPoint x: 368, startPoint y: 340, endPoint x: 419, endPoint y: 340, distance: 51.4
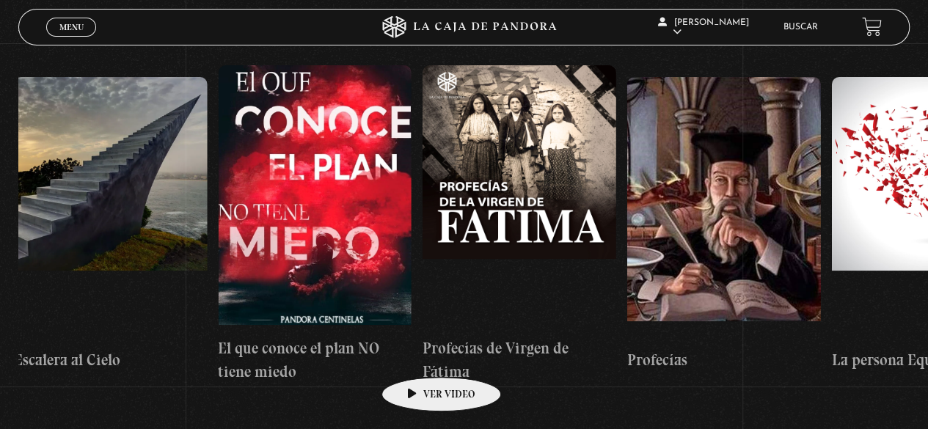
scroll to position [0, 15739]
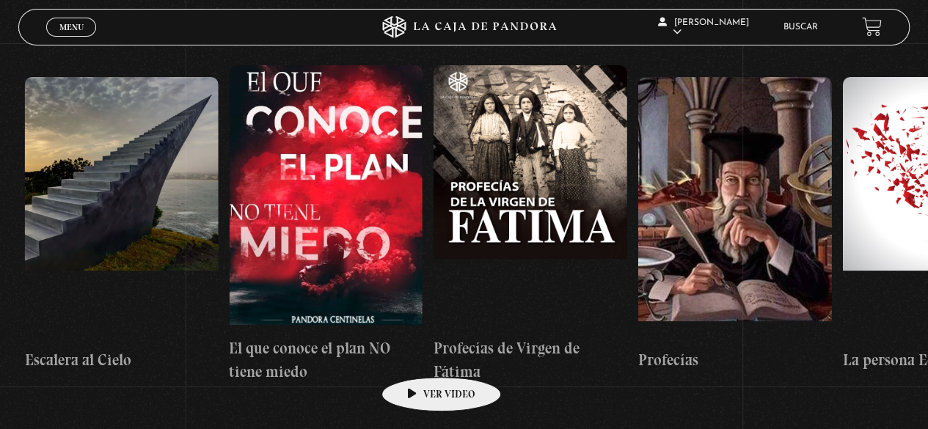
drag, startPoint x: 395, startPoint y: 361, endPoint x: 418, endPoint y: 355, distance: 24.2
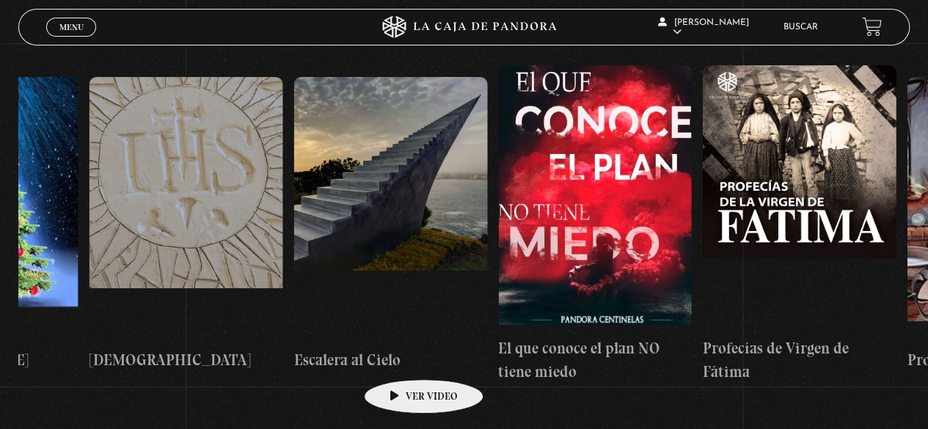
scroll to position [0, 15449]
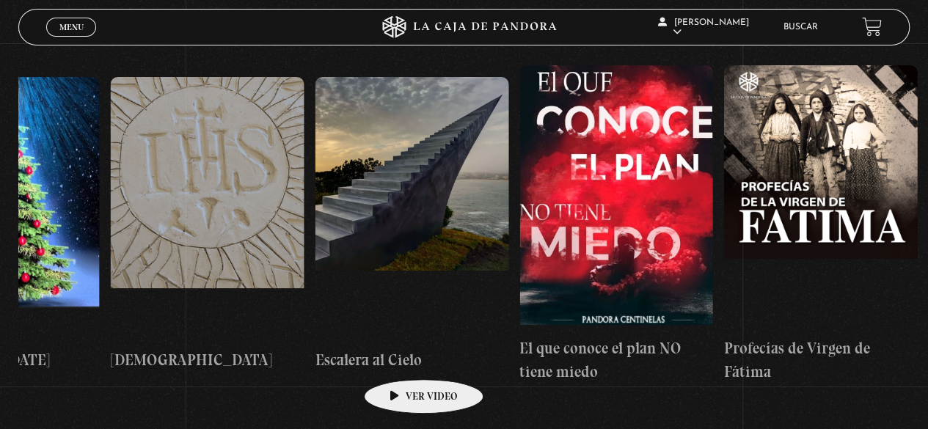
drag, startPoint x: 343, startPoint y: 360, endPoint x: 402, endPoint y: 359, distance: 58.7
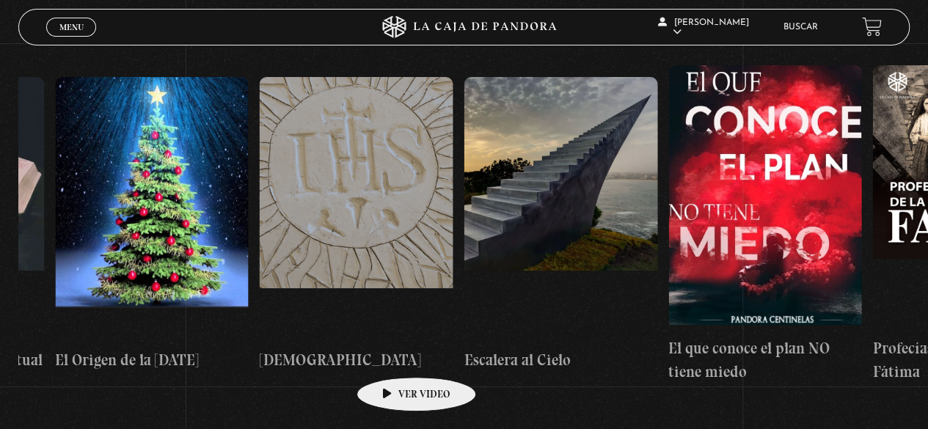
scroll to position [0, 15297]
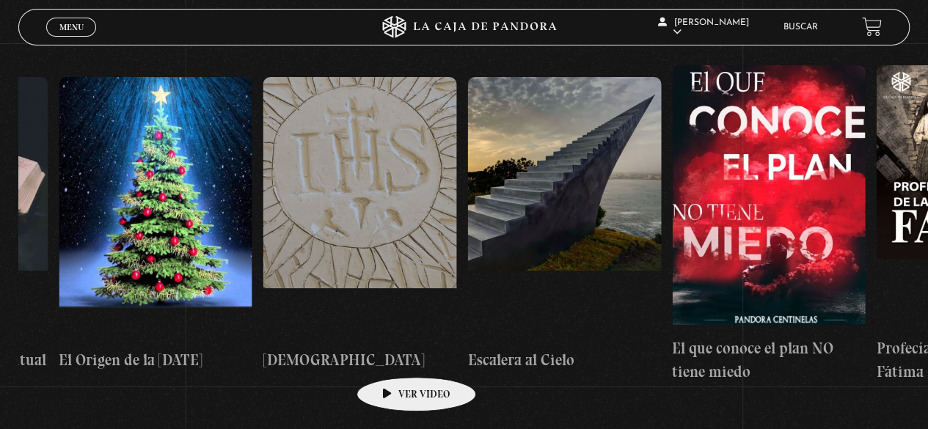
drag, startPoint x: 376, startPoint y: 356, endPoint x: 395, endPoint y: 355, distance: 19.1
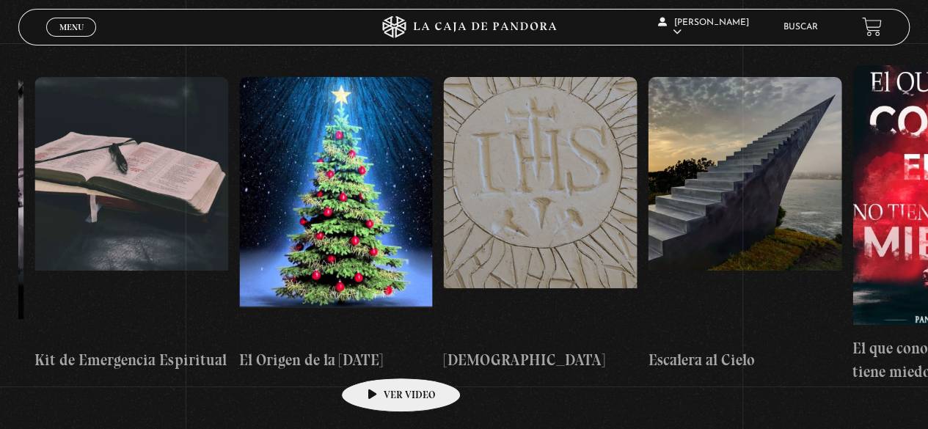
scroll to position [0, 15088]
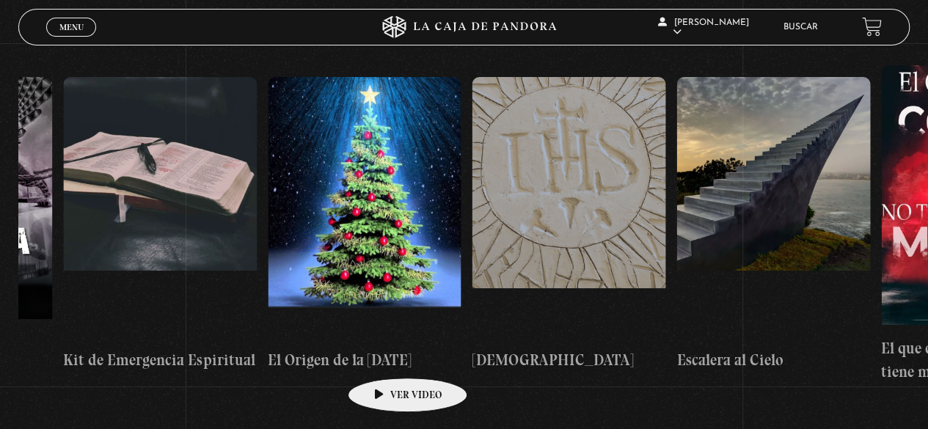
drag, startPoint x: 342, startPoint y: 360, endPoint x: 385, endPoint y: 356, distance: 42.7
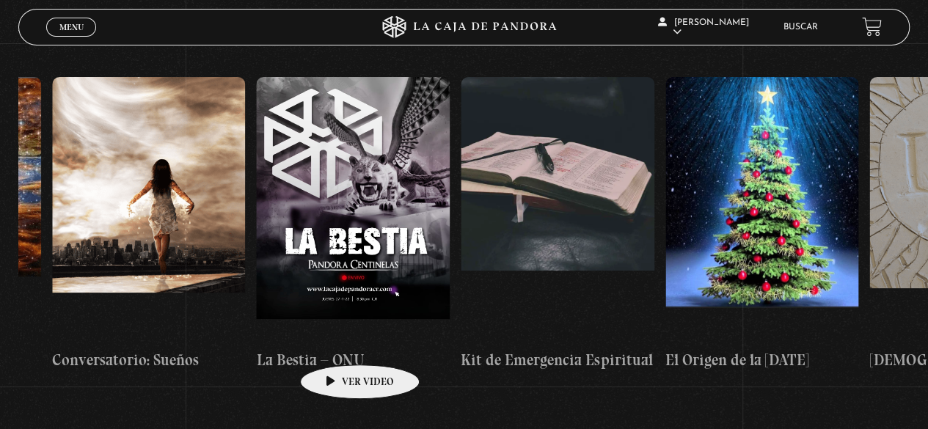
scroll to position [0, 14647]
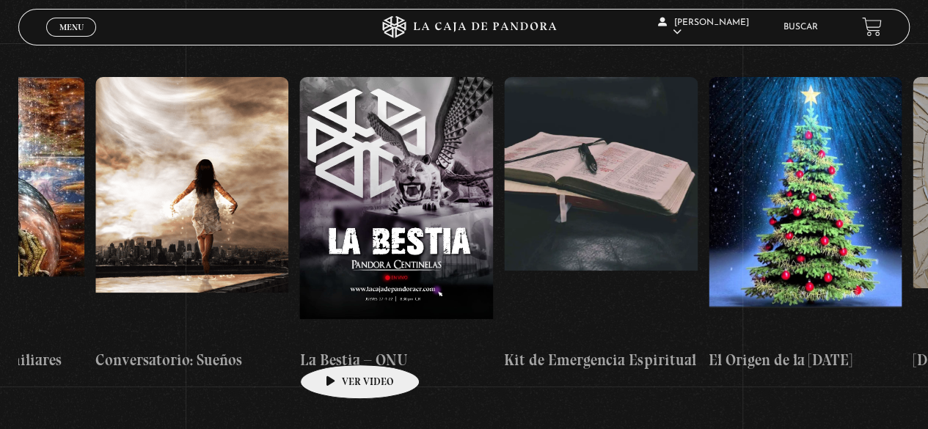
drag, startPoint x: 250, startPoint y: 340, endPoint x: 338, endPoint y: 343, distance: 87.4
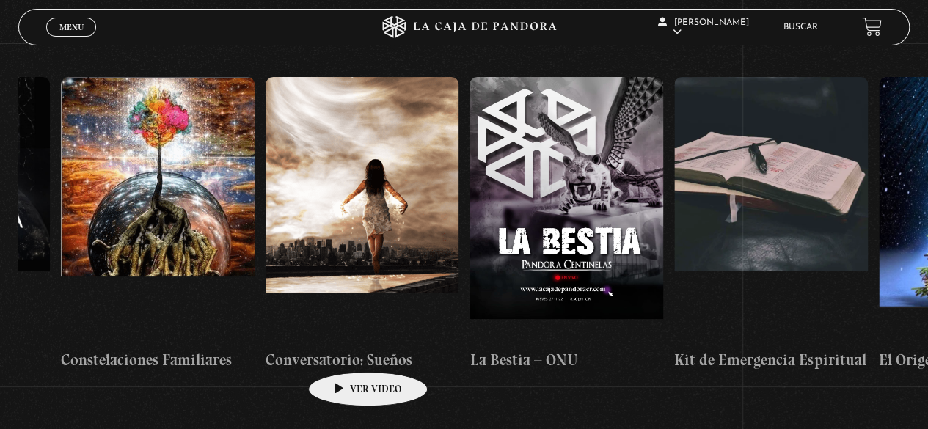
scroll to position [0, 14469]
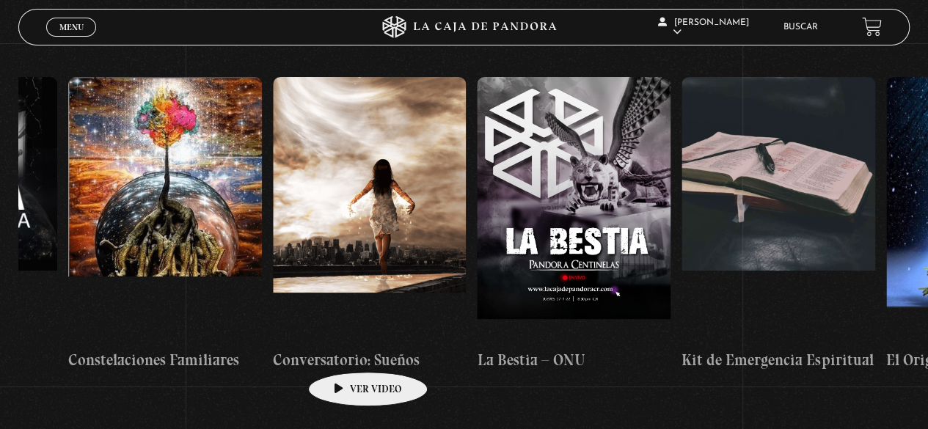
drag, startPoint x: 309, startPoint y: 356, endPoint x: 345, endPoint y: 350, distance: 36.4
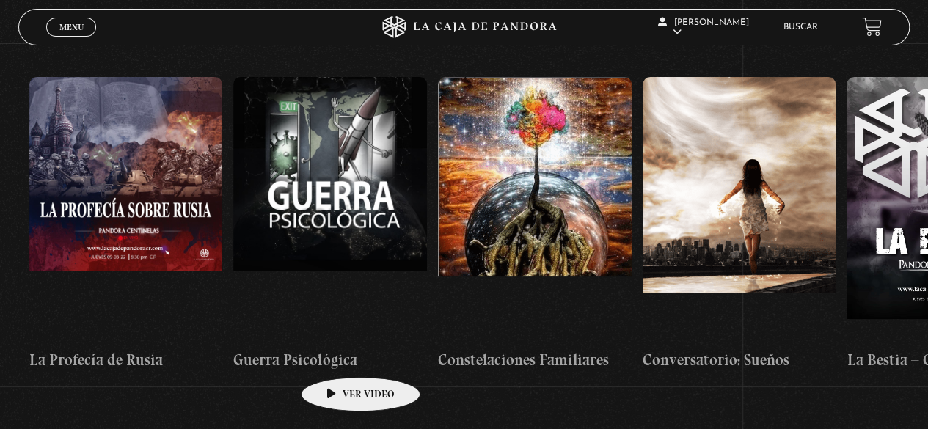
scroll to position [0, 14085]
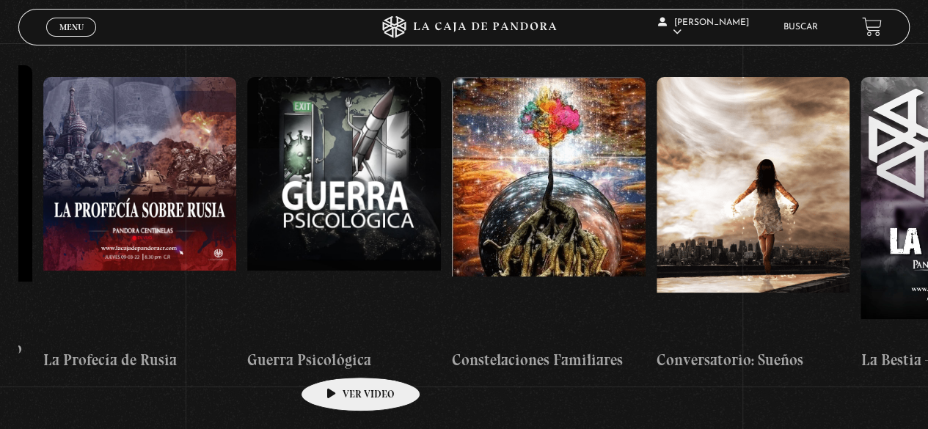
drag, startPoint x: 261, startPoint y: 356, endPoint x: 338, endPoint y: 353, distance: 77.8
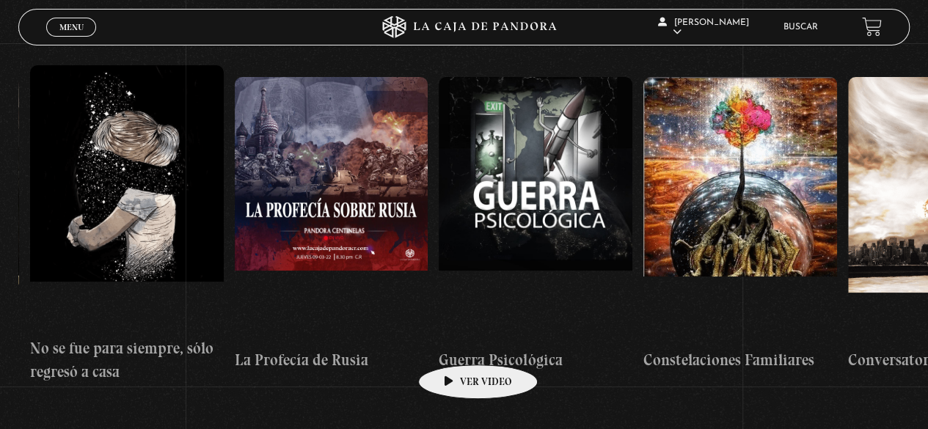
drag, startPoint x: 418, startPoint y: 343, endPoint x: 457, endPoint y: 343, distance: 38.9
click at [457, 349] on h4 "Guerra Psicológica" at bounding box center [536, 360] width 194 height 23
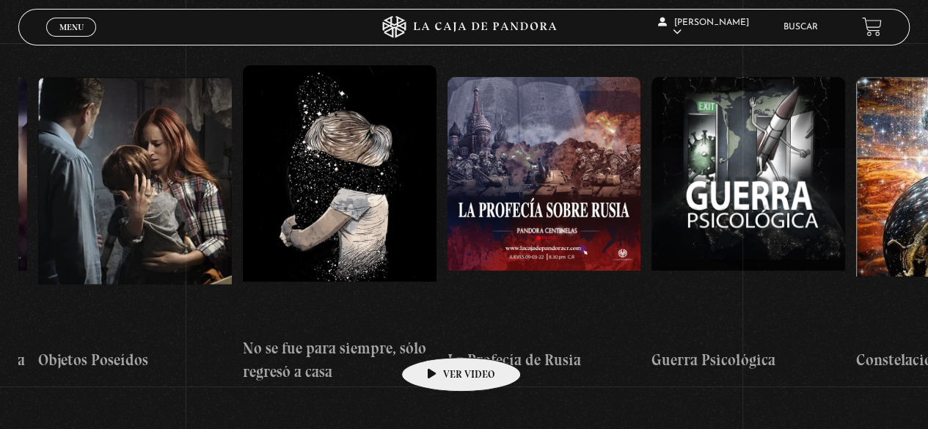
scroll to position [0, 13652]
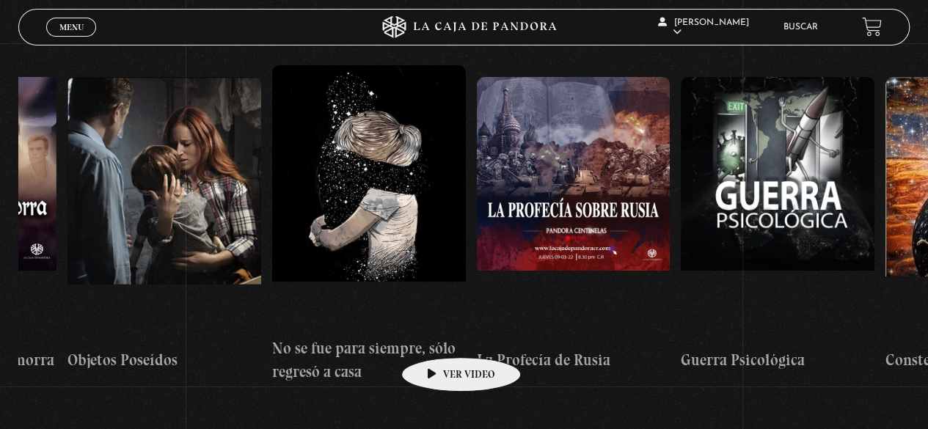
drag
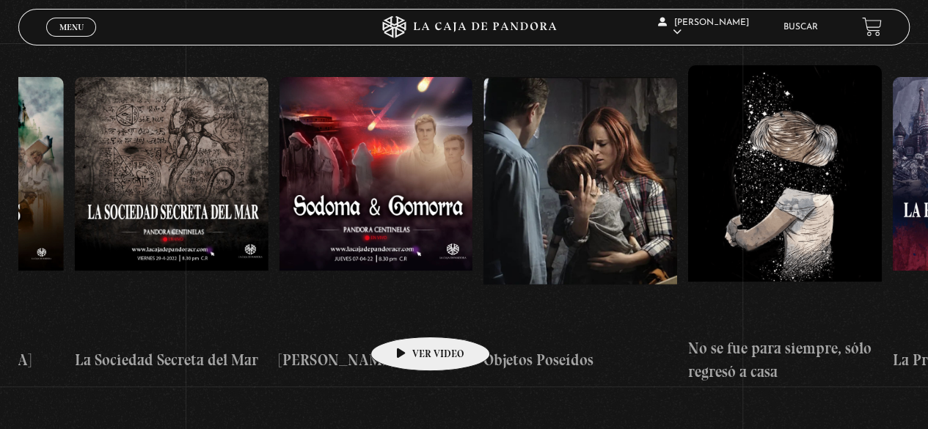
drag, startPoint x: 335, startPoint y: 313, endPoint x: 420, endPoint y: 316, distance: 84.5
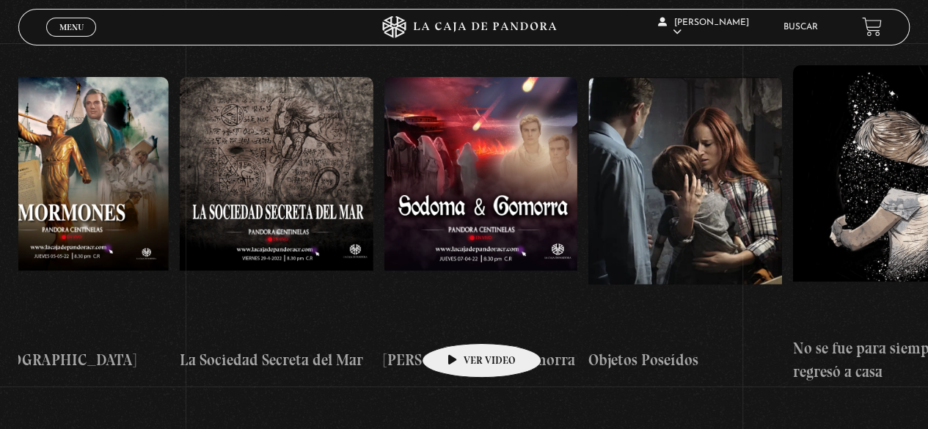
scroll to position [0, 13127]
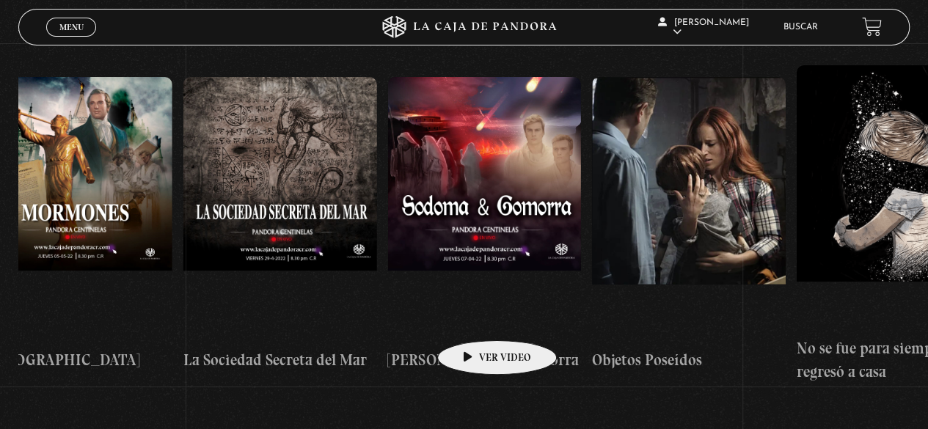
drag, startPoint x: 453, startPoint y: 321, endPoint x: 474, endPoint y: 318, distance: 21.5
click at [474, 318] on figure at bounding box center [485, 209] width 194 height 264
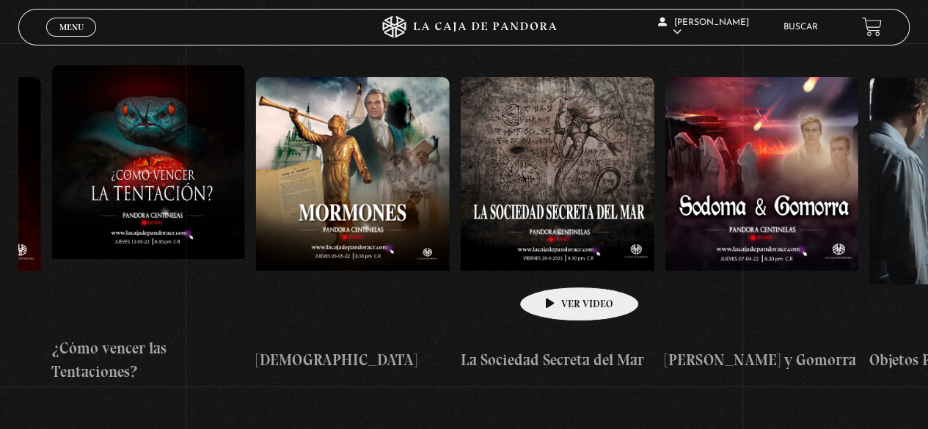
drag, startPoint x: 503, startPoint y: 260, endPoint x: 558, endPoint y: 265, distance: 54.5
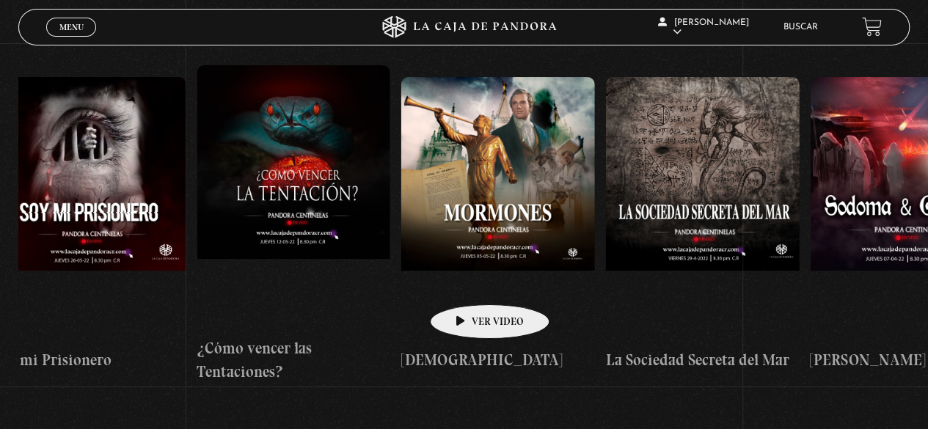
scroll to position [0, 12514]
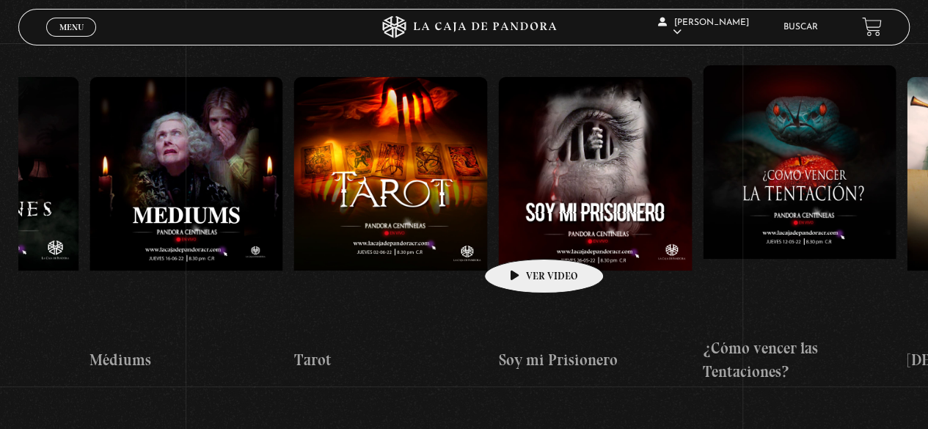
scroll to position [0, 12041]
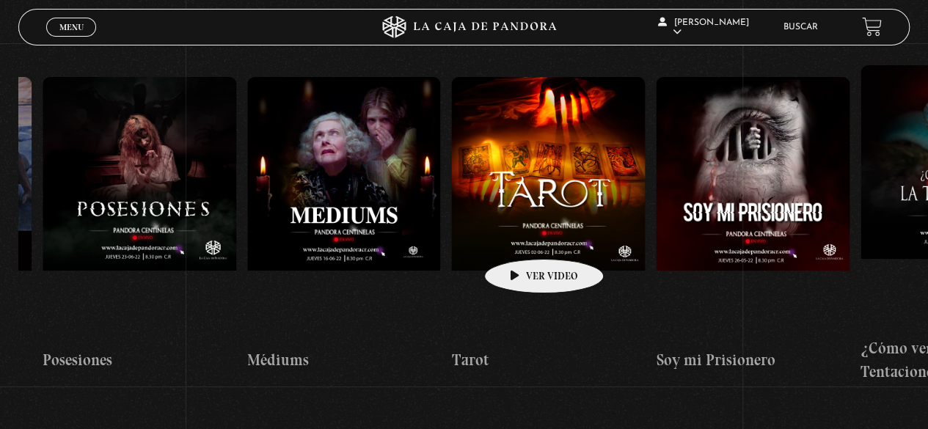
drag, startPoint x: 433, startPoint y: 231, endPoint x: 522, endPoint y: 237, distance: 89.0
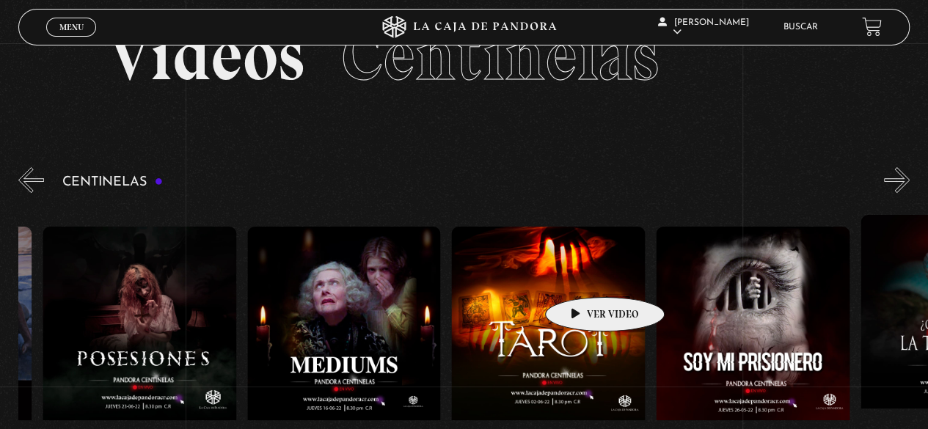
scroll to position [0, 0]
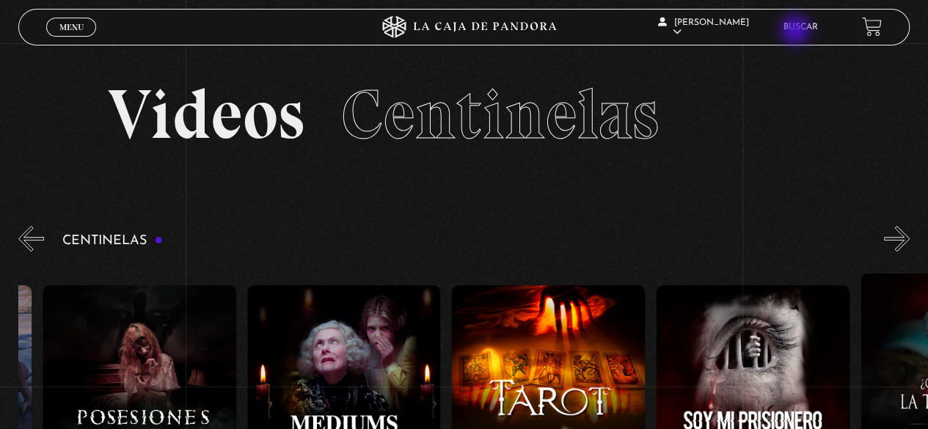
click at [797, 32] on link "Buscar" at bounding box center [801, 27] width 34 height 9
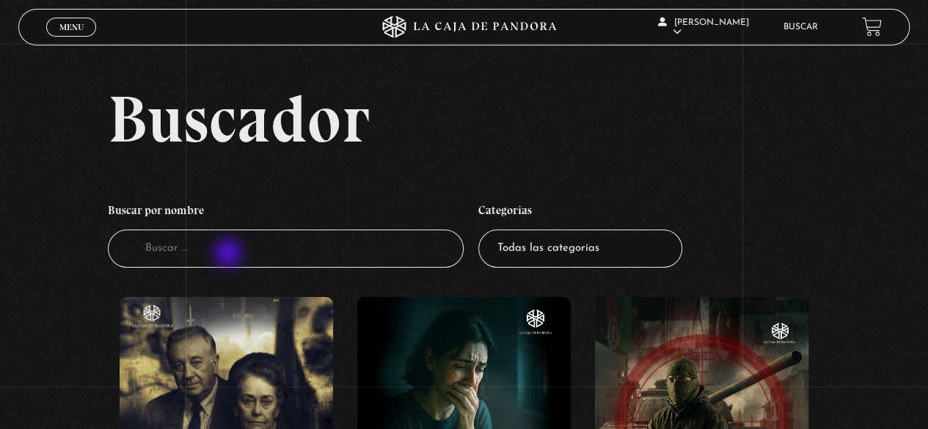
click at [230, 255] on input "Buscador" at bounding box center [286, 249] width 357 height 39
type input "induismo"
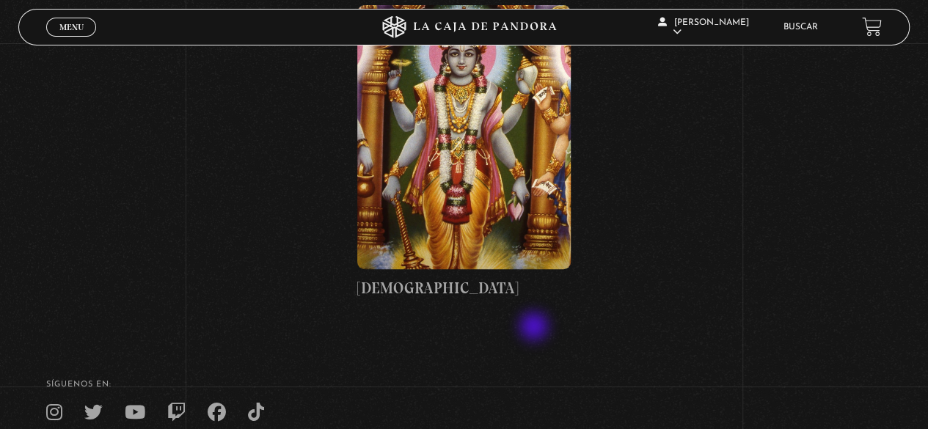
scroll to position [292, 0]
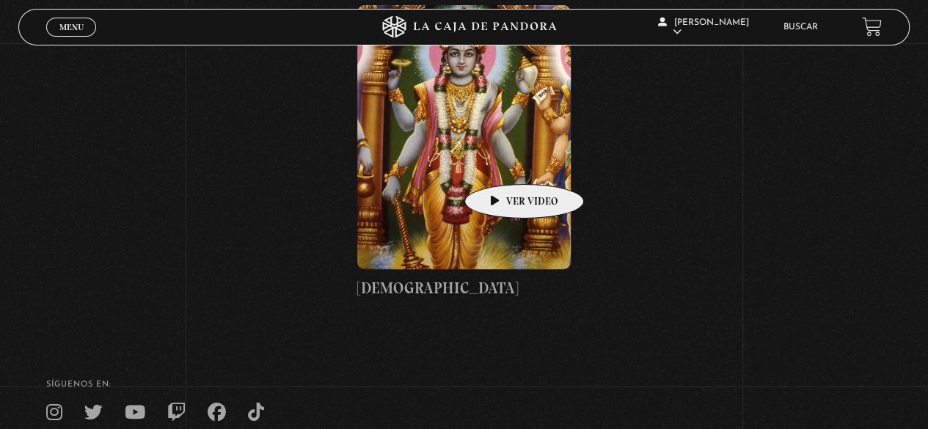
click at [502, 161] on figure at bounding box center [464, 137] width 214 height 264
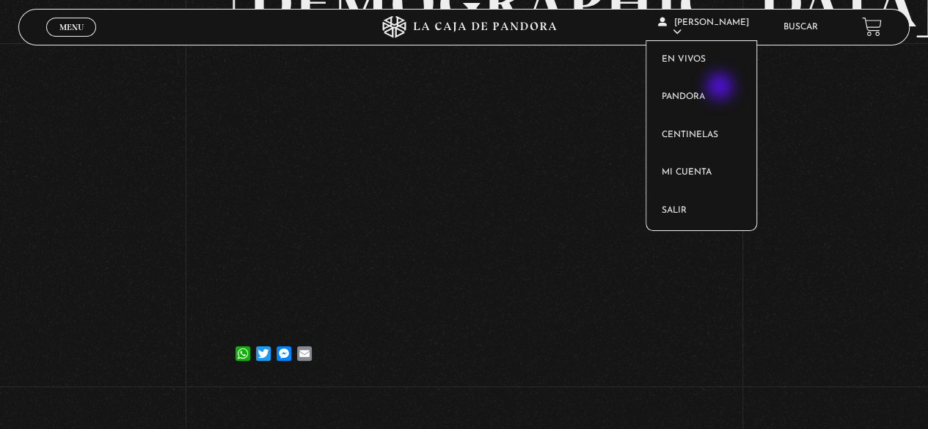
scroll to position [146, 0]
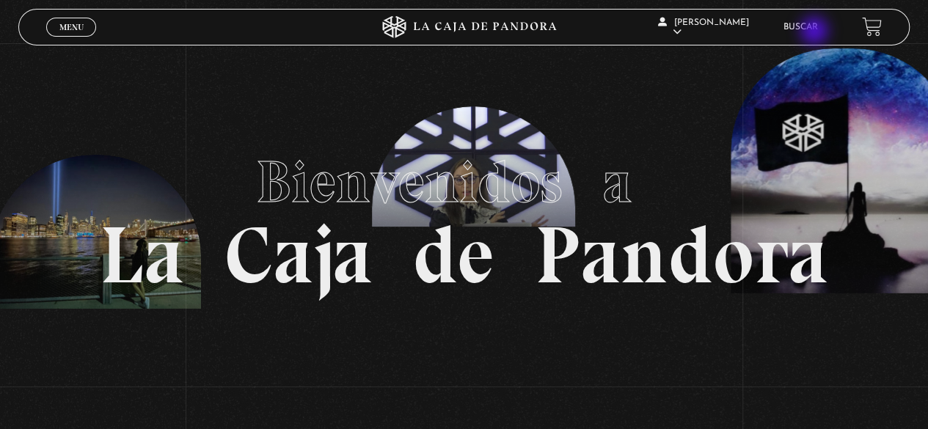
click at [816, 32] on link "Buscar" at bounding box center [801, 27] width 34 height 9
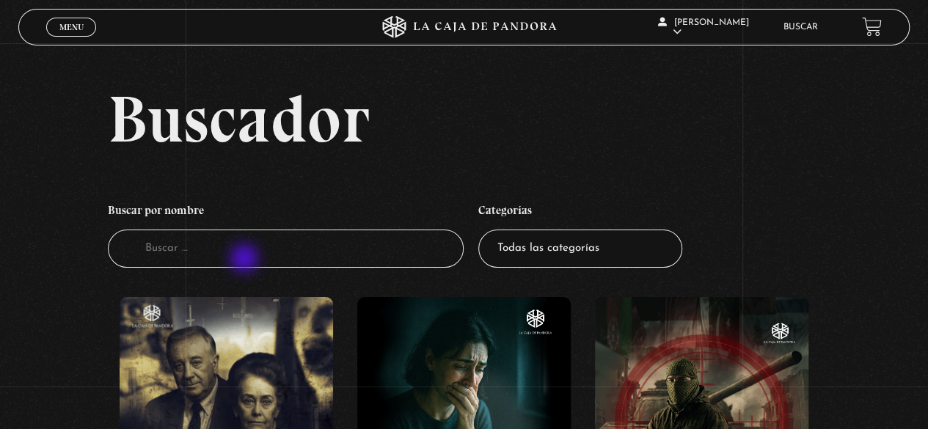
click at [246, 260] on input "Buscador" at bounding box center [286, 249] width 357 height 39
type input "[DEMOGRAPHIC_DATA]"
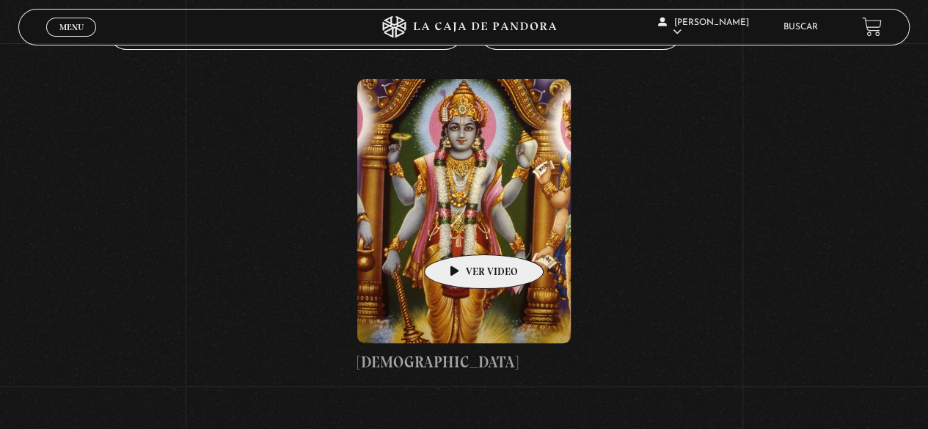
click at [468, 222] on figure at bounding box center [464, 211] width 214 height 264
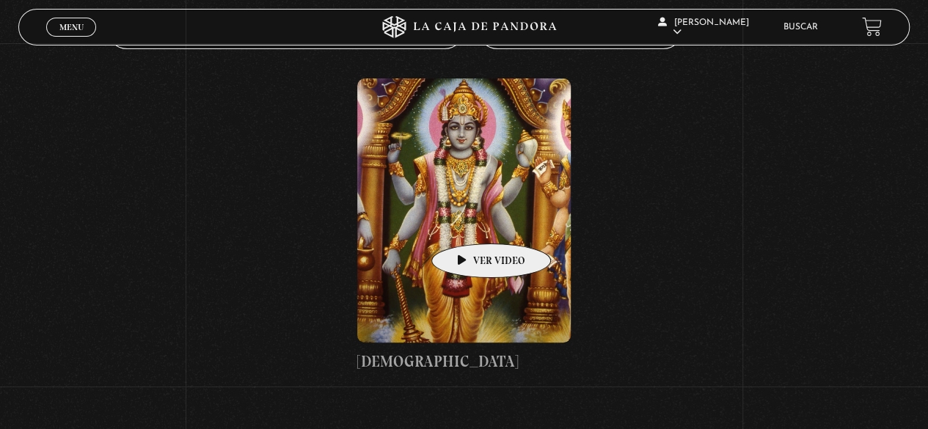
scroll to position [219, 0]
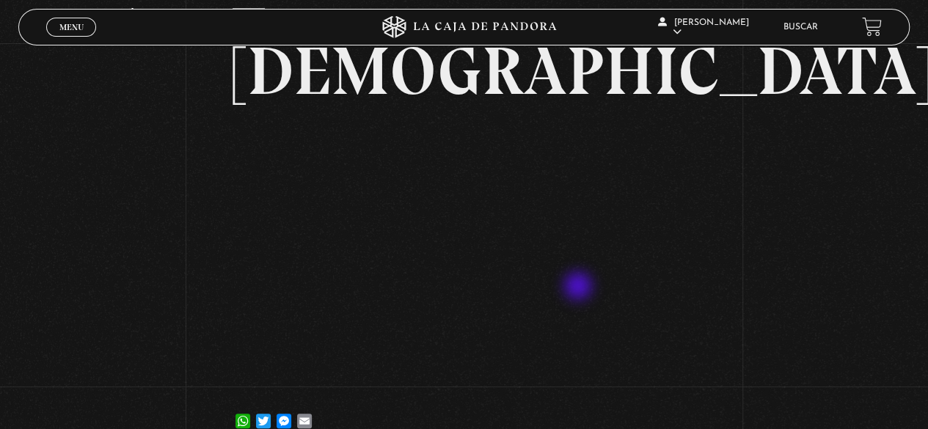
scroll to position [76, 0]
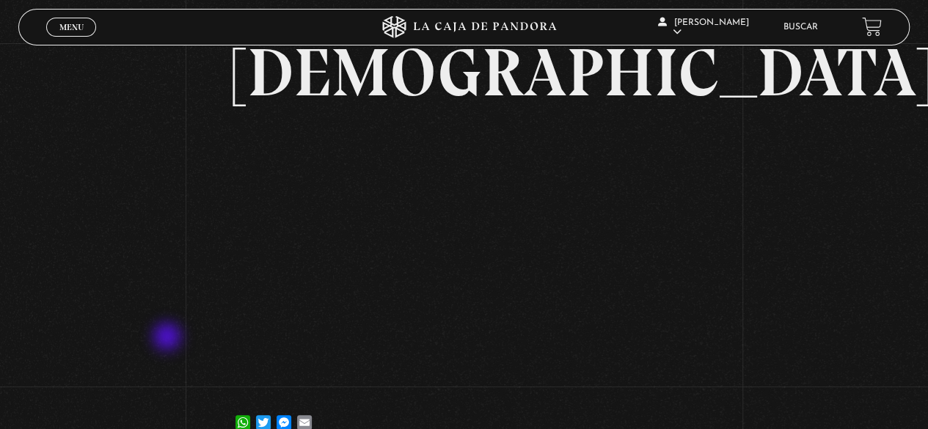
click at [168, 338] on div "Volver [DATE] [DEMOGRAPHIC_DATA] WhatsApp Twitter Messenger Email" at bounding box center [464, 212] width 928 height 490
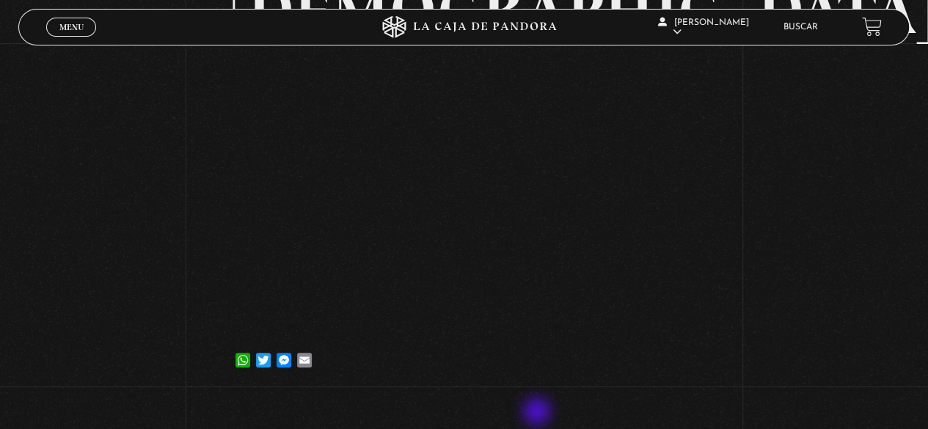
scroll to position [139, 0]
